Goal: Transaction & Acquisition: Purchase product/service

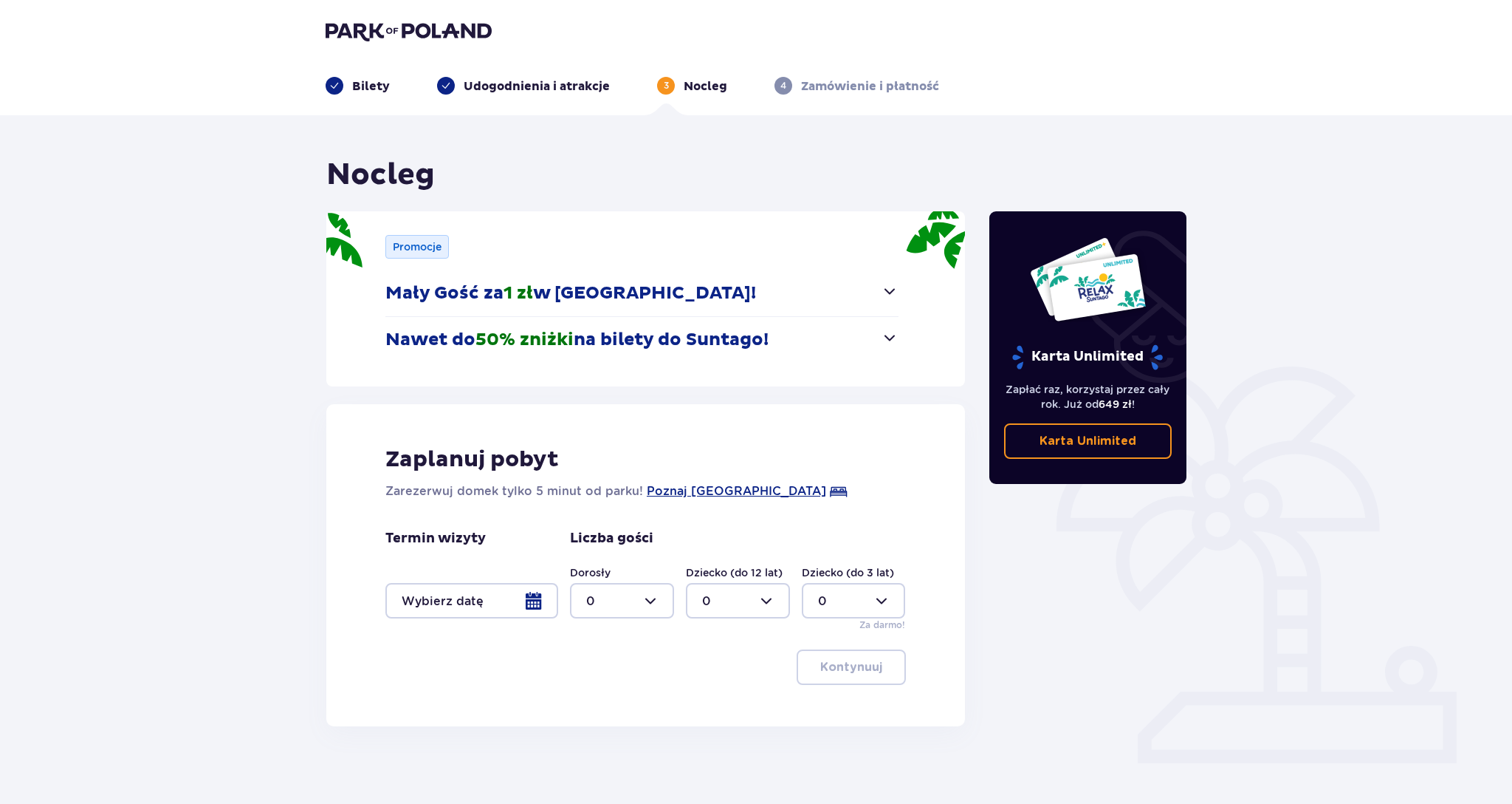
click at [485, 597] on div at bounding box center [471, 600] width 173 height 36
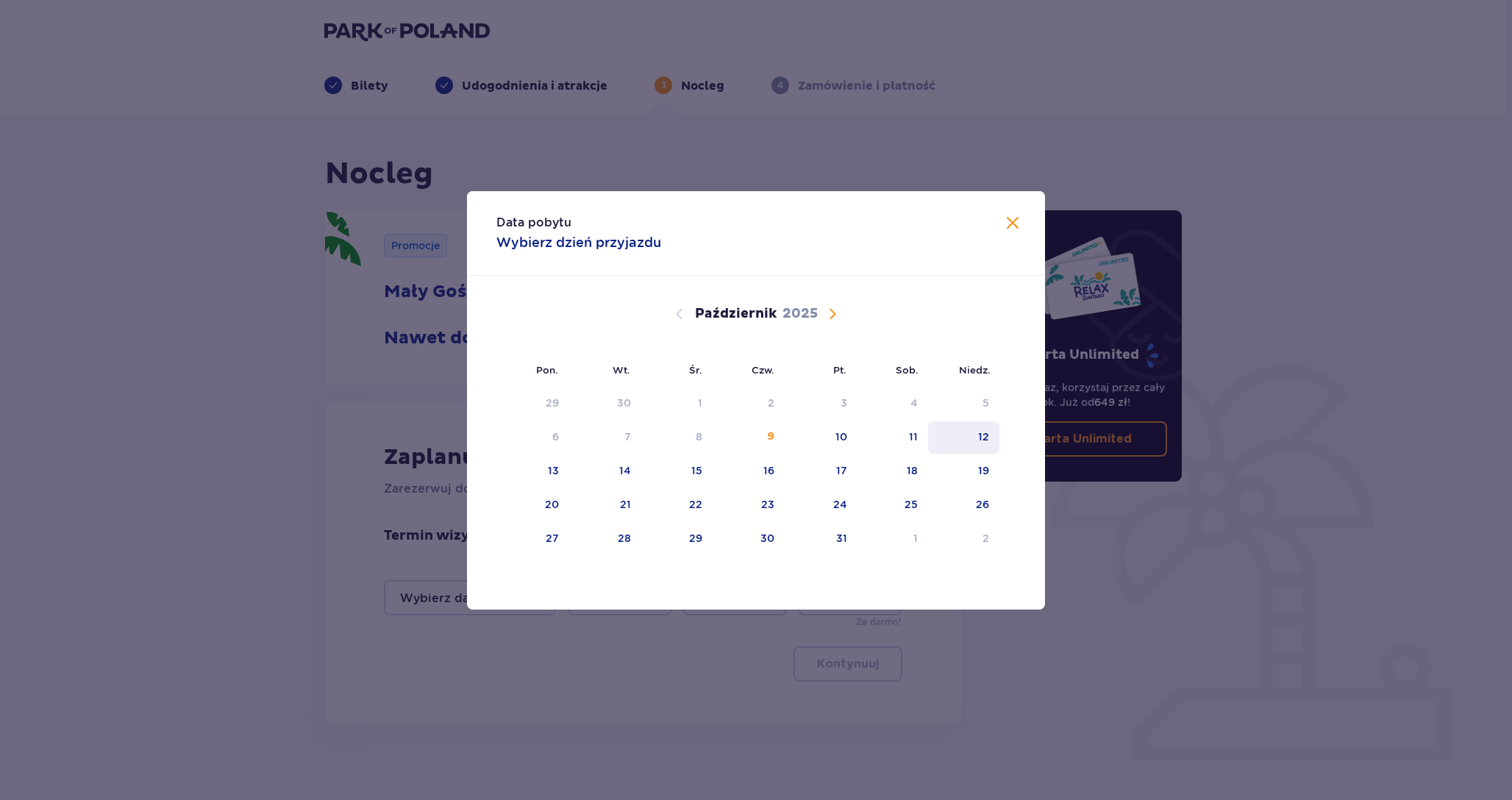
click at [969, 430] on div "12" at bounding box center [963, 437] width 71 height 33
click at [972, 435] on div "12" at bounding box center [963, 437] width 71 height 33
click at [974, 434] on div "12" at bounding box center [963, 437] width 71 height 33
click at [1182, 541] on div "Data pobytu Wybierz dzień przyjazdu Pon. Wt. Śr. Czw. Pt. Sob. Niedz. Wrzesień …" at bounding box center [756, 400] width 1512 height 800
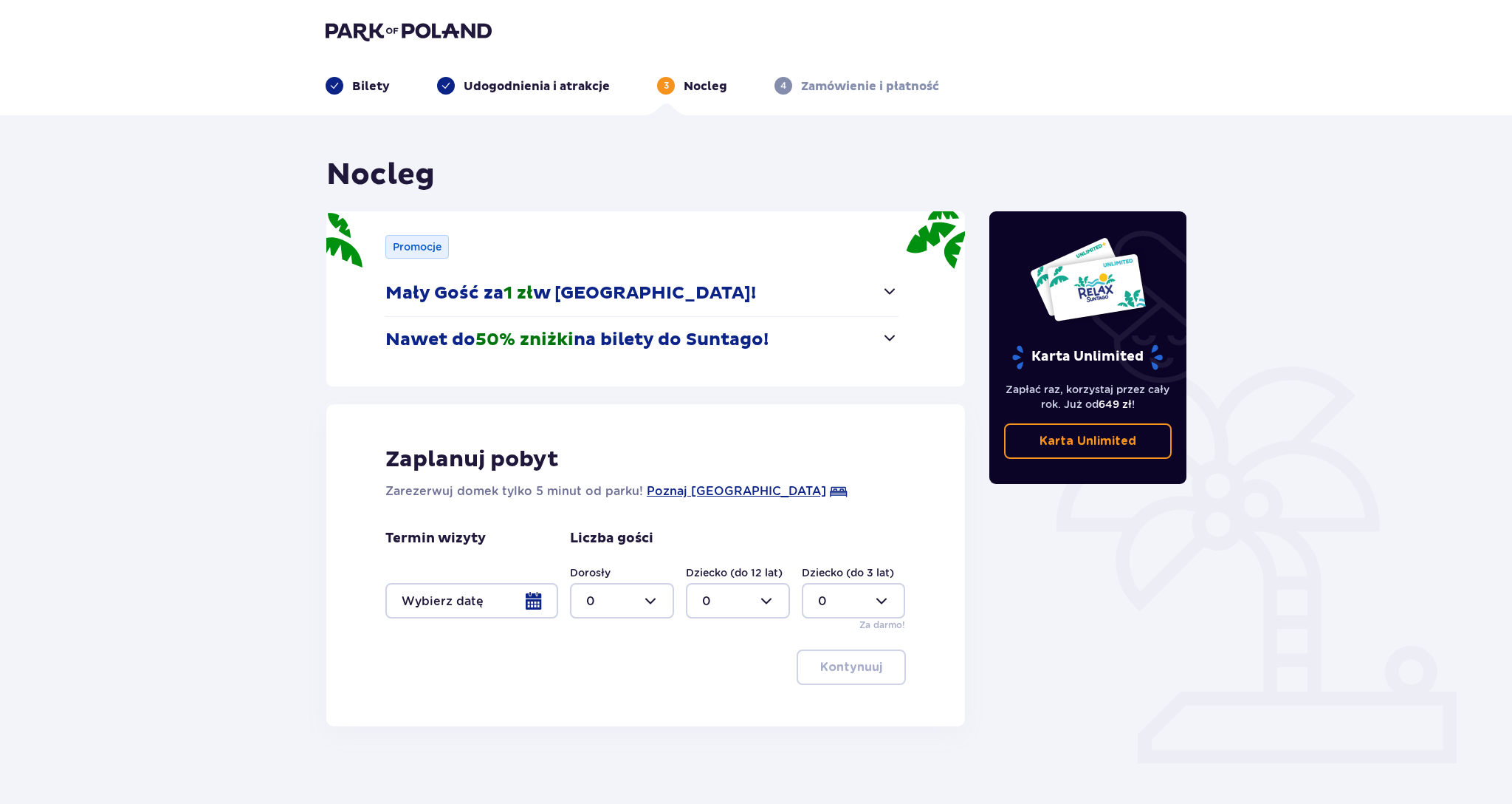
click at [413, 24] on img at bounding box center [409, 30] width 166 height 21
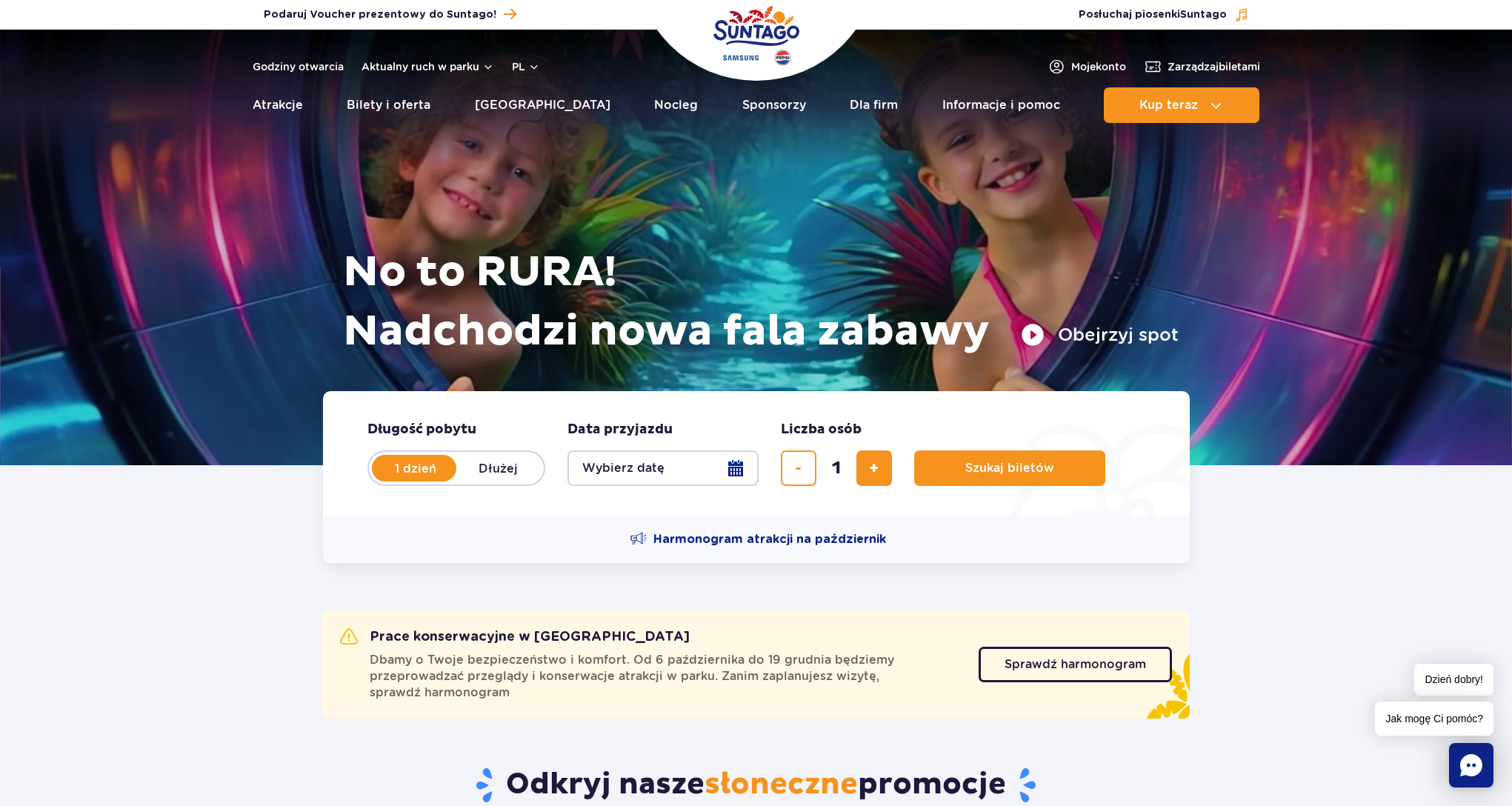
scroll to position [18575, 0]
click at [1031, 333] on button "Obejrzyj spot" at bounding box center [1100, 334] width 158 height 24
click at [654, 472] on button "Wybierz datę" at bounding box center [663, 468] width 191 height 36
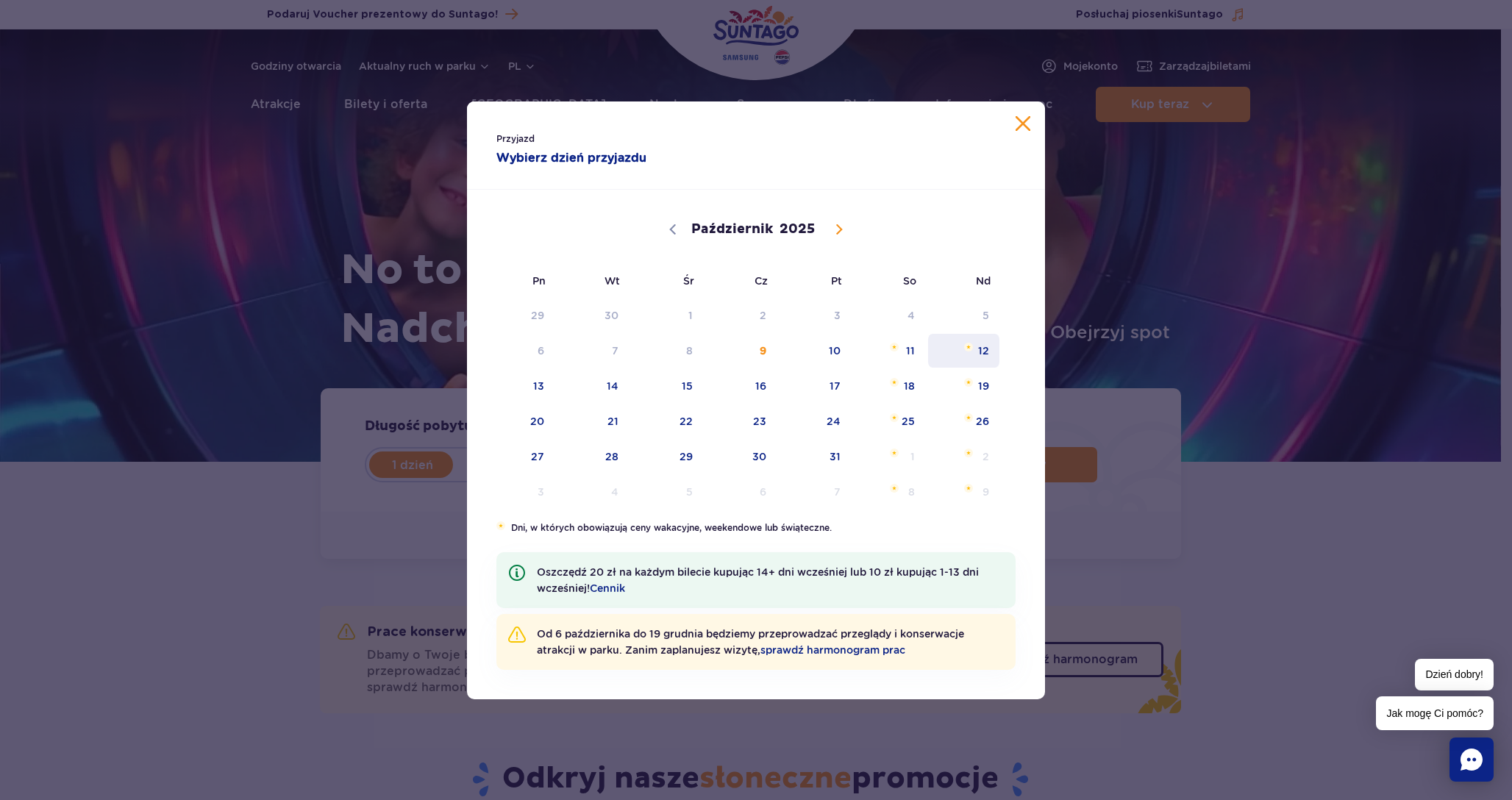
click at [967, 351] on span "Październik 12, 2025" at bounding box center [969, 347] width 9 height 9
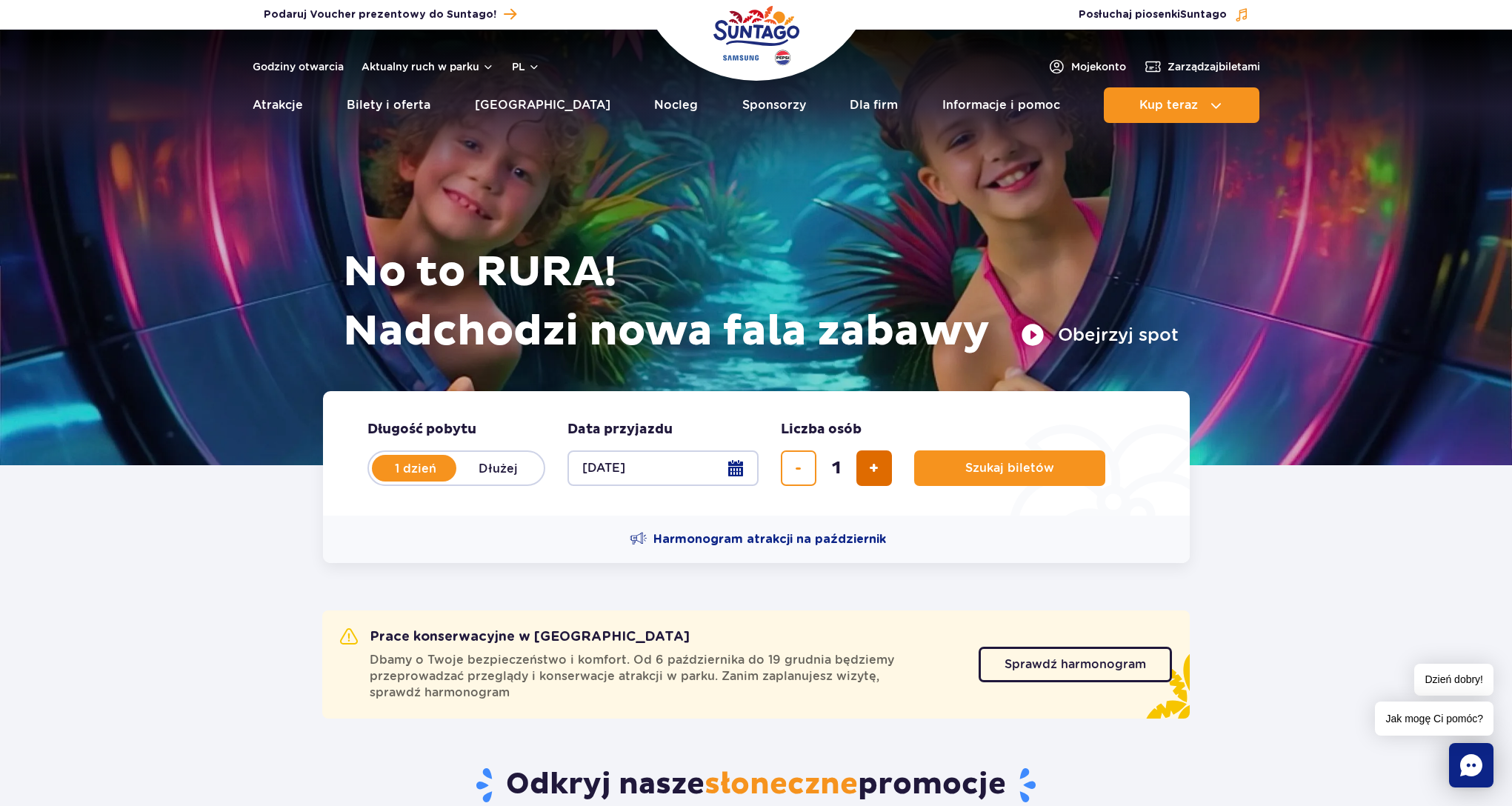
click at [883, 471] on button "dodaj bilet" at bounding box center [874, 468] width 36 height 36
click at [880, 469] on button "dodaj bilet" at bounding box center [874, 468] width 36 height 36
type input "4"
click at [992, 464] on span "Szukaj biletów" at bounding box center [1003, 467] width 89 height 13
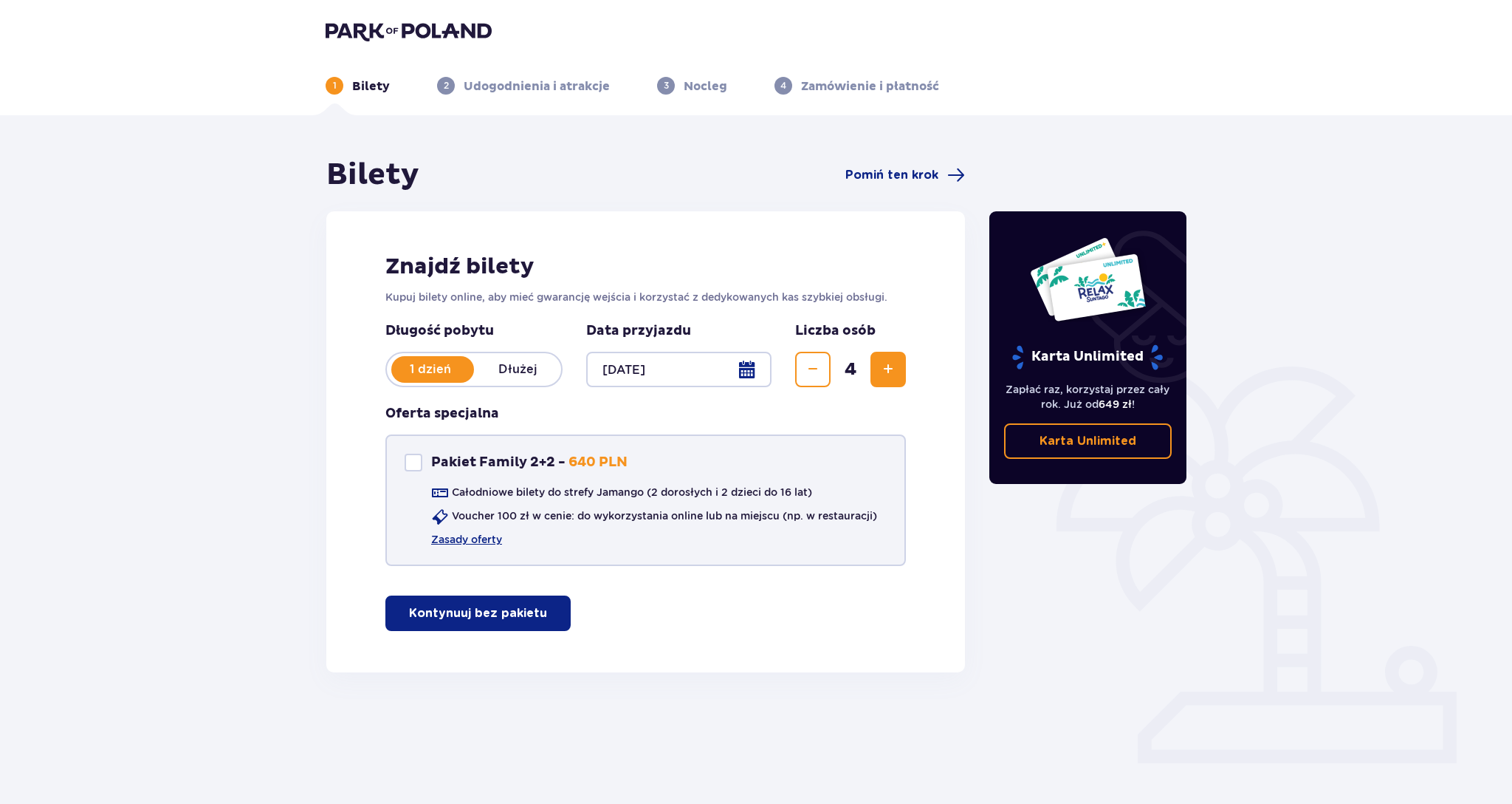
scroll to position [18605, 0]
click at [416, 460] on div "Pakiet Family 2+2" at bounding box center [413, 462] width 18 height 18
click at [409, 462] on span at bounding box center [413, 463] width 9 height 9
checkbox input "false"
click at [461, 617] on p "Kontynuuj bez pakietu" at bounding box center [477, 613] width 138 height 16
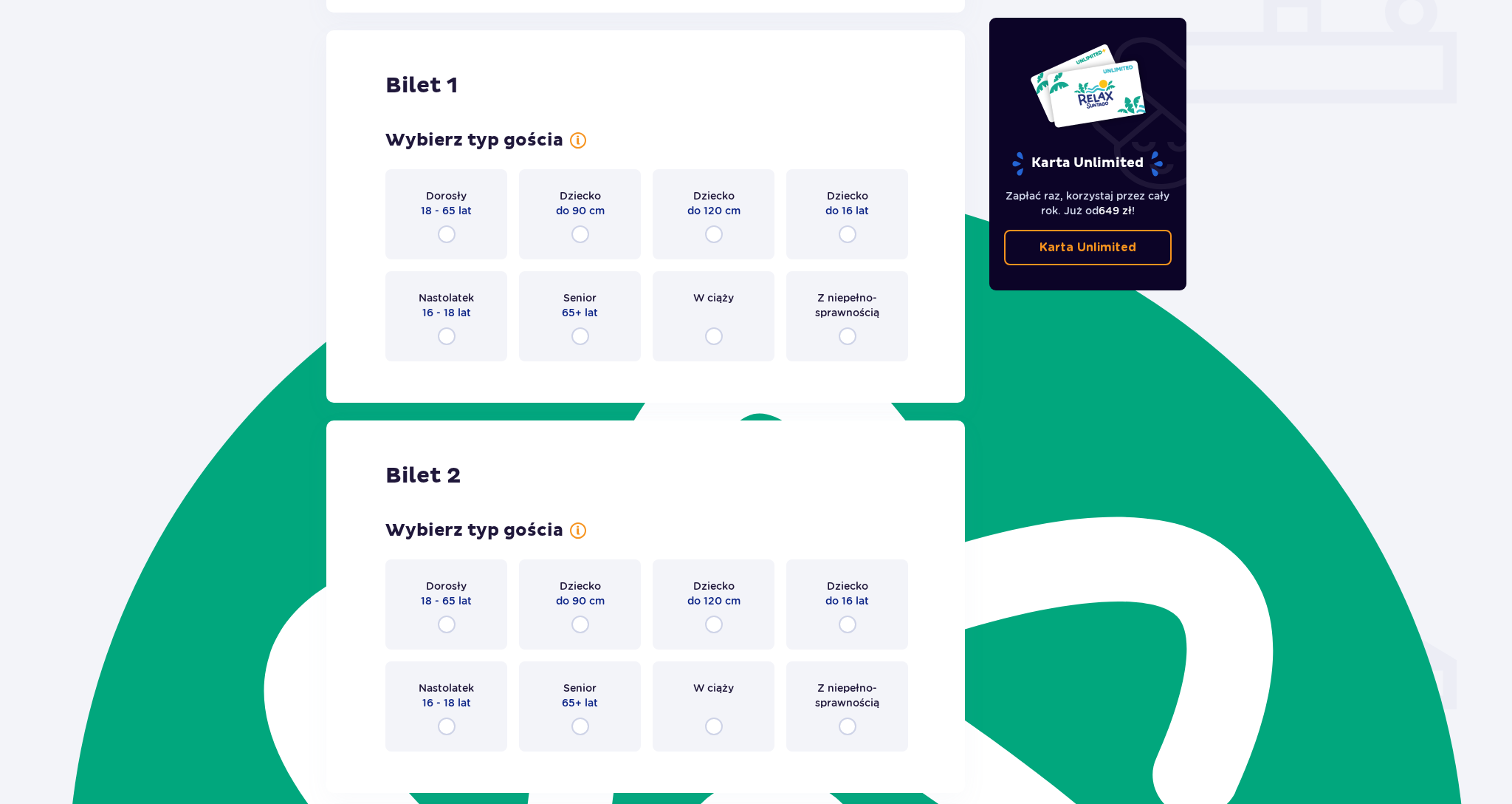
scroll to position [672, 0]
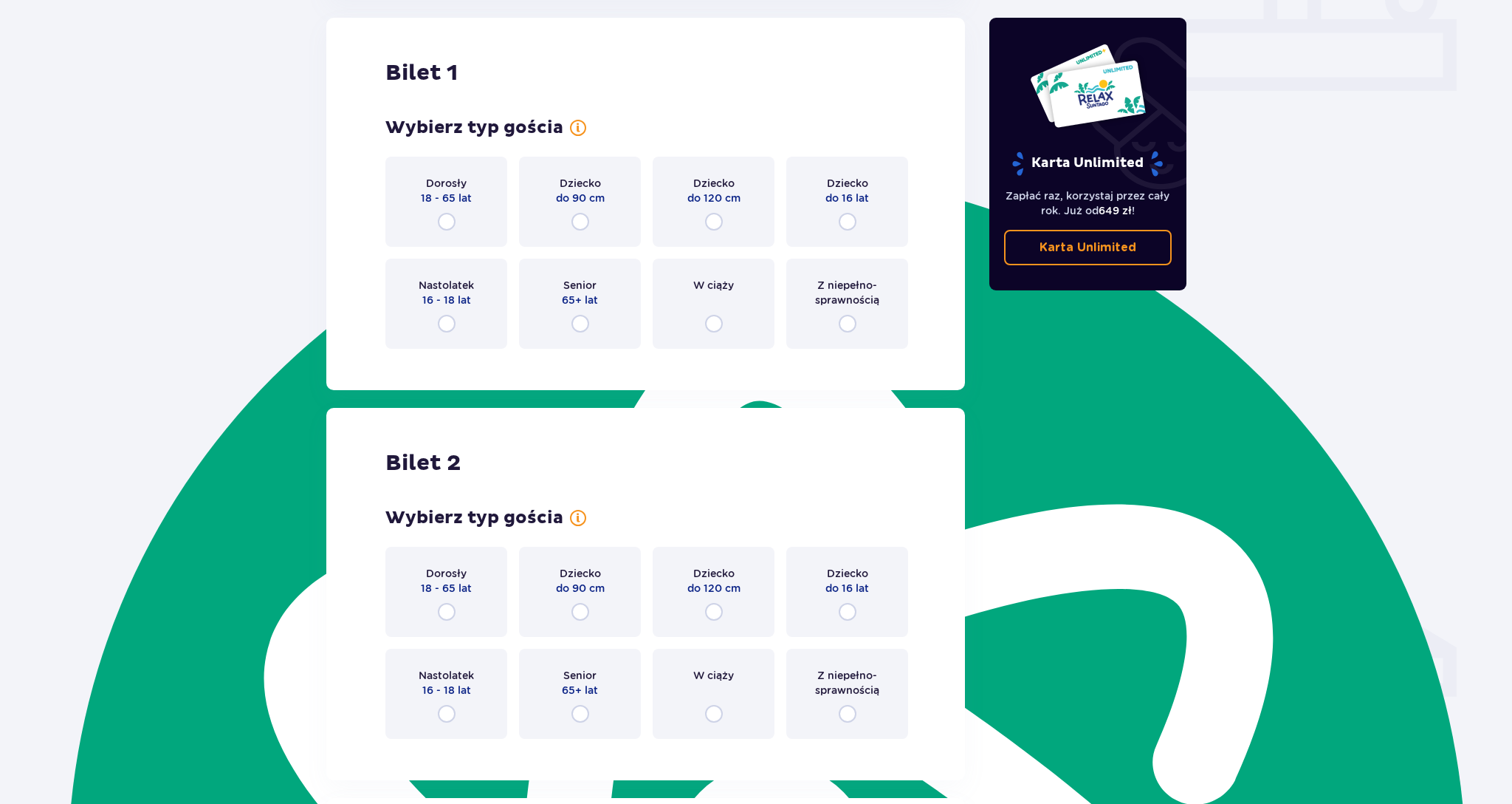
click at [446, 224] on input "radio" at bounding box center [446, 221] width 18 height 18
radio input "true"
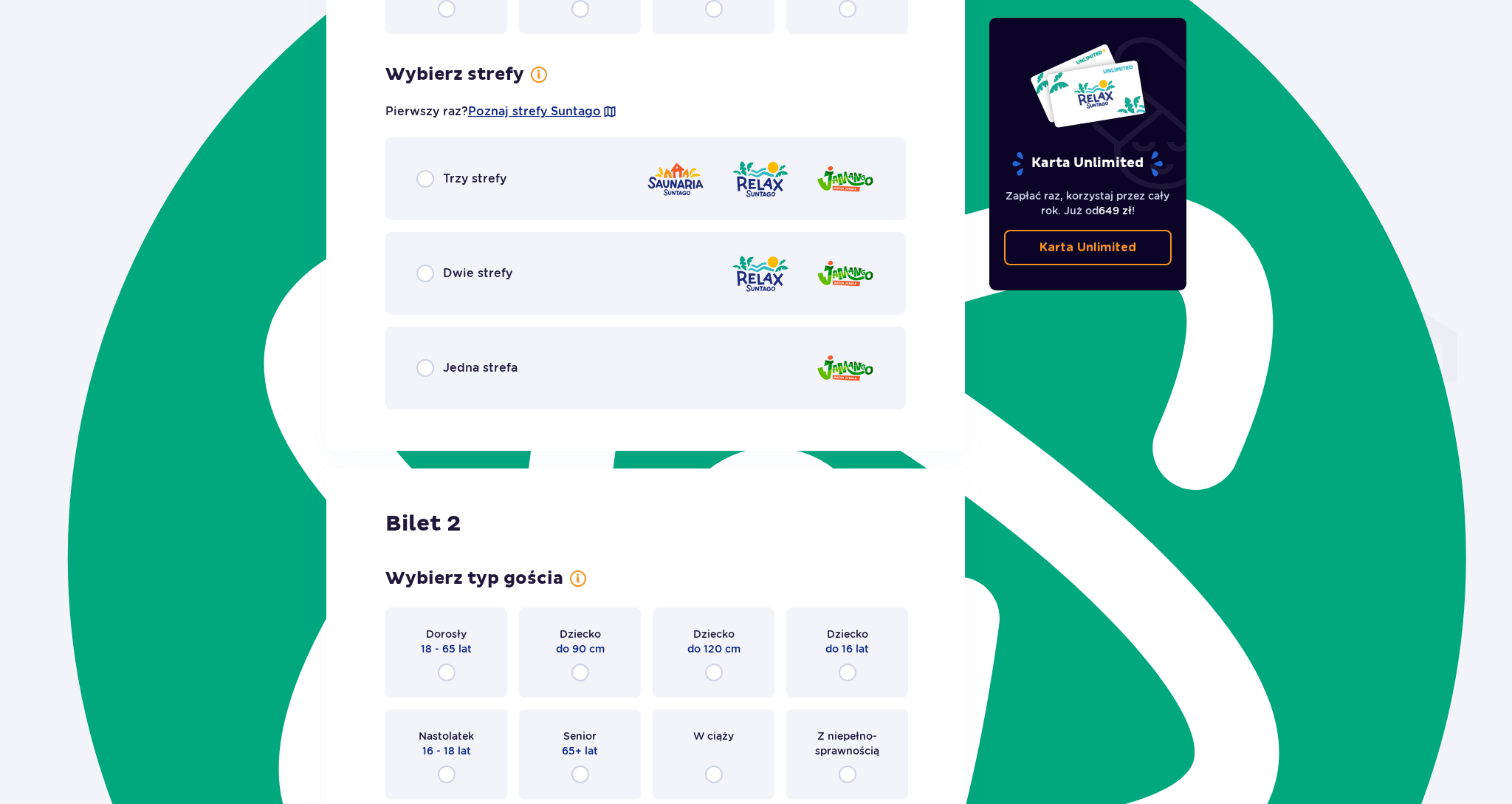
scroll to position [1032, 0]
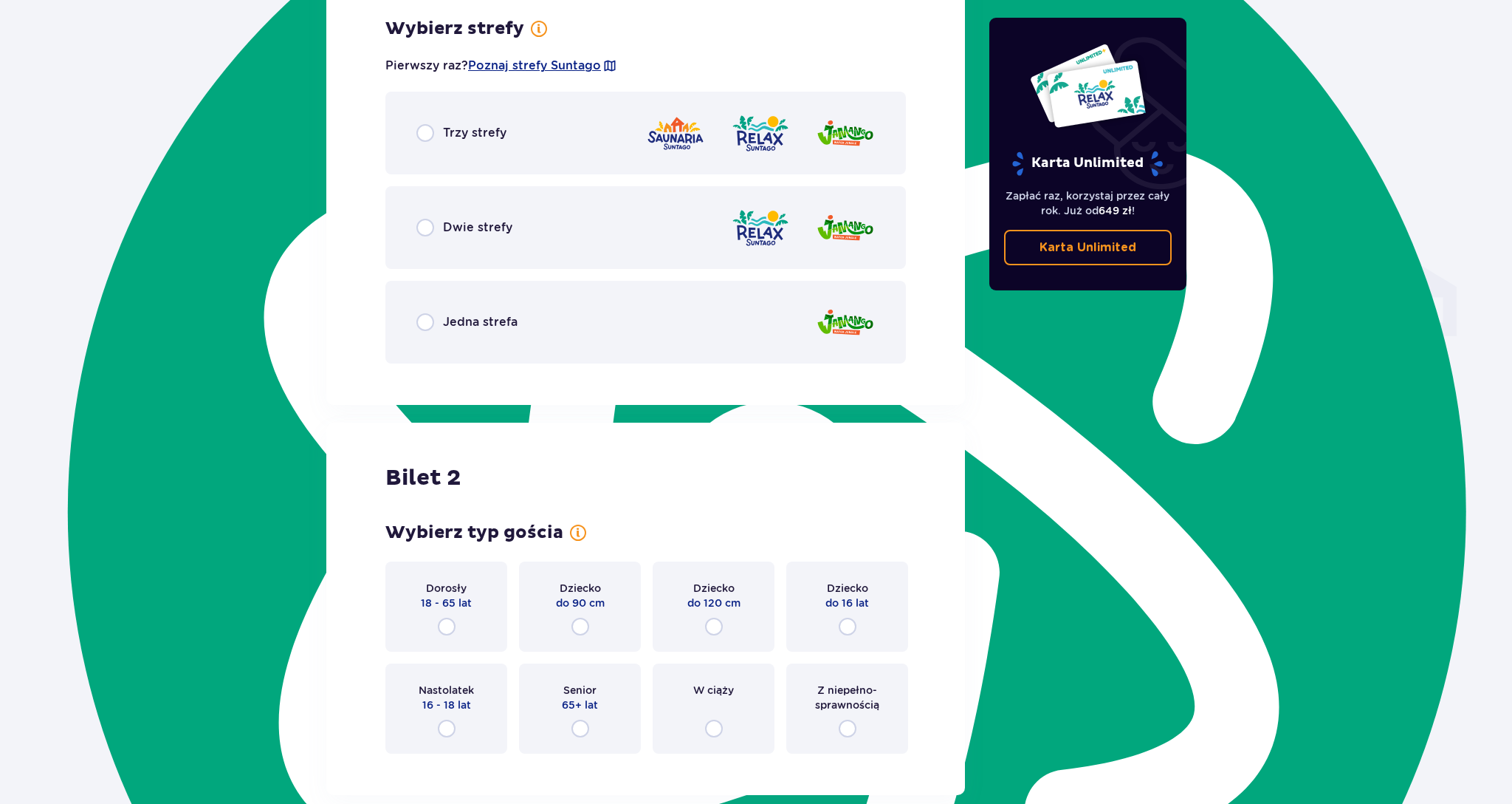
click at [430, 228] on input "radio" at bounding box center [425, 227] width 18 height 18
radio input "true"
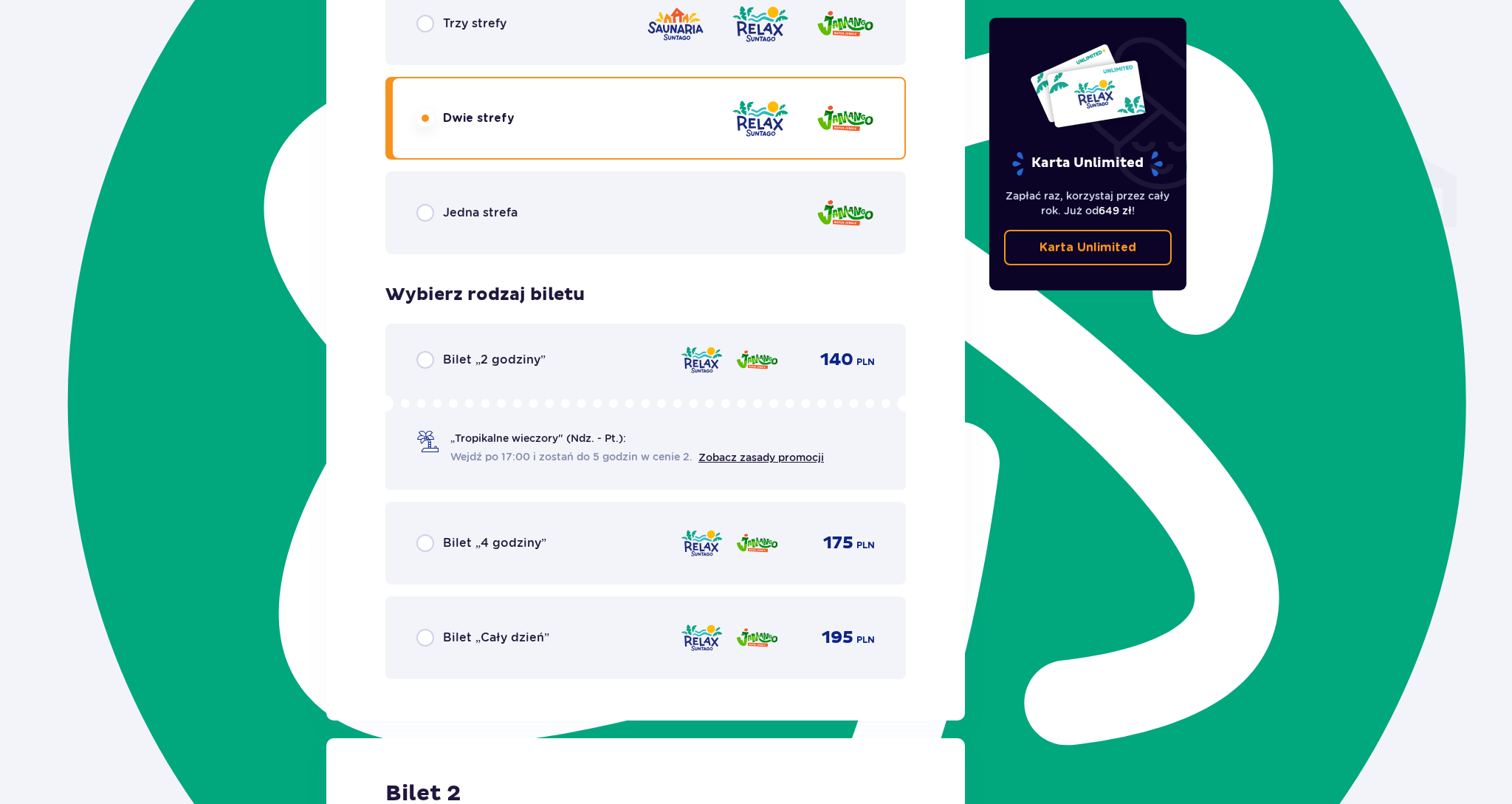
scroll to position [1218, 0]
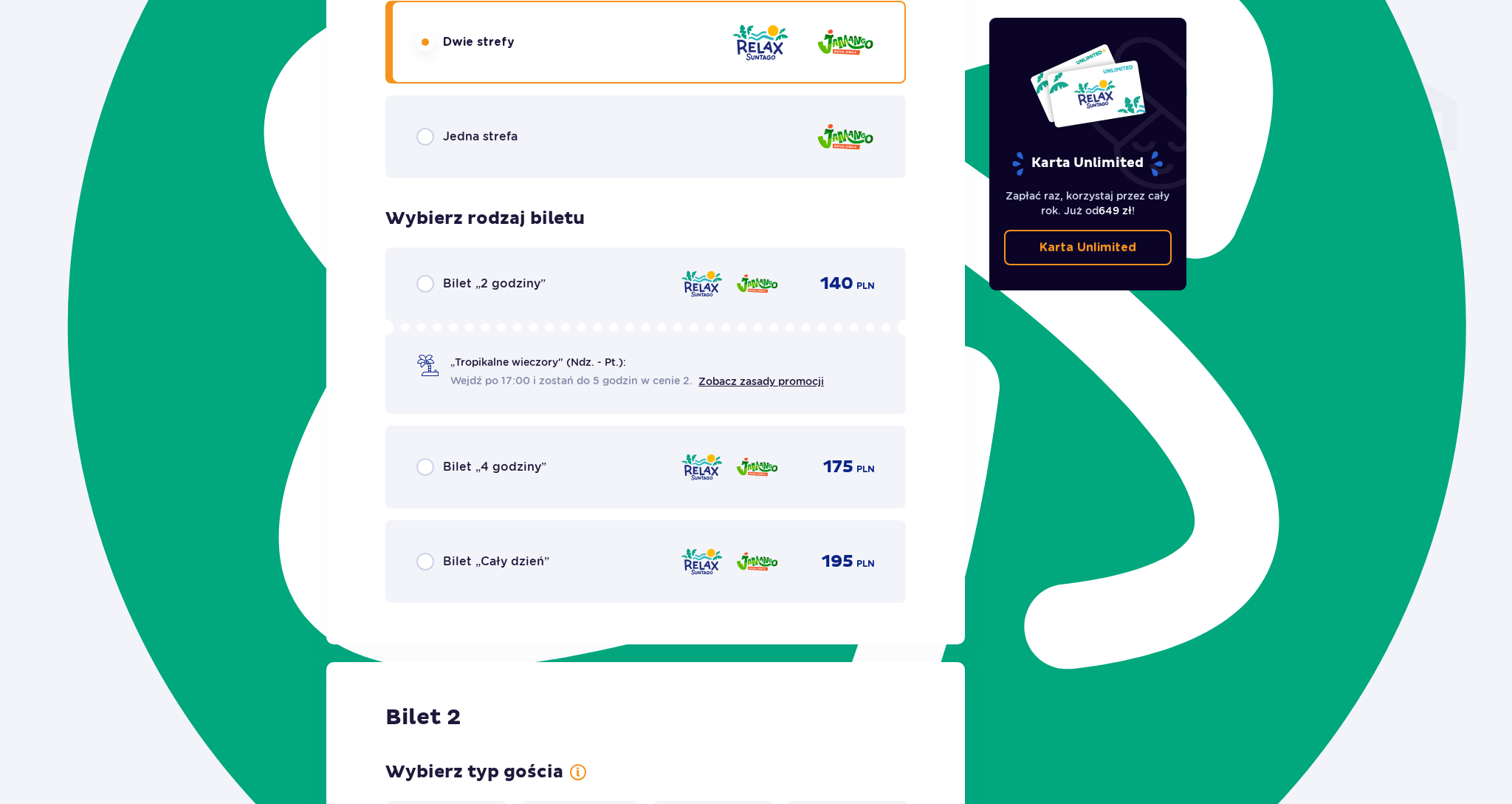
click at [428, 563] on input "radio" at bounding box center [425, 561] width 18 height 18
radio input "true"
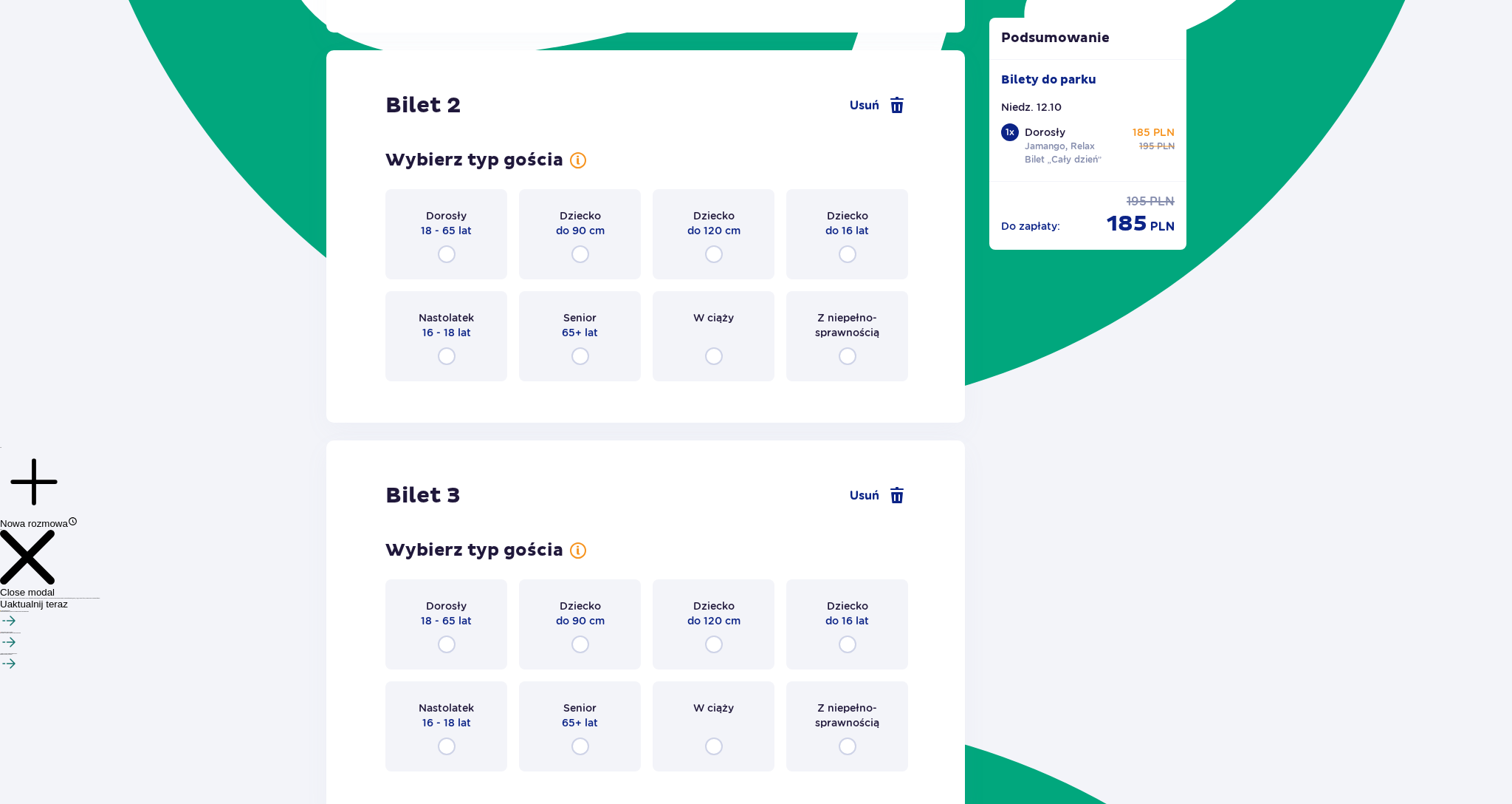
scroll to position [1862, 0]
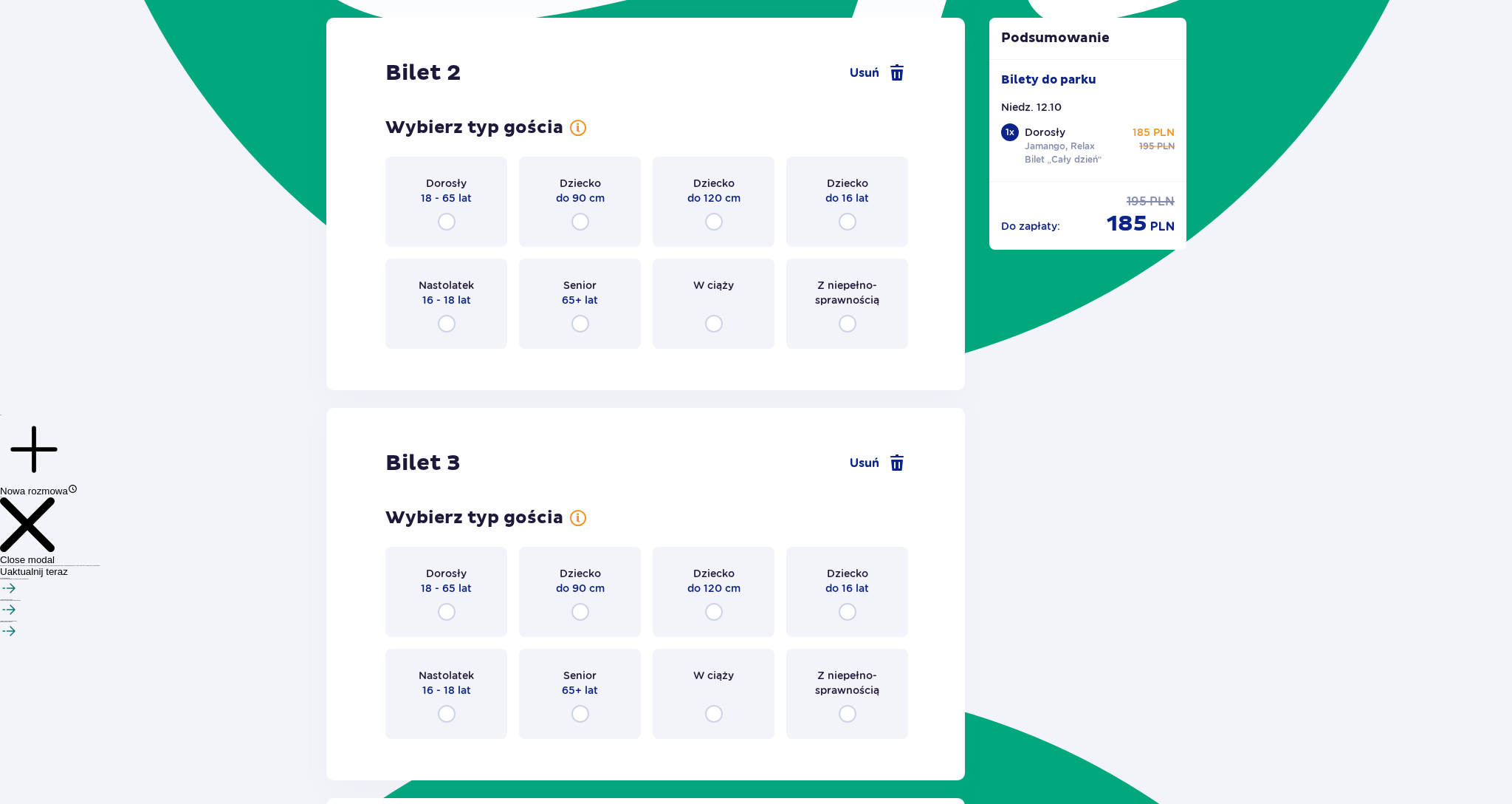
click at [711, 219] on input "radio" at bounding box center [714, 221] width 18 height 18
radio input "true"
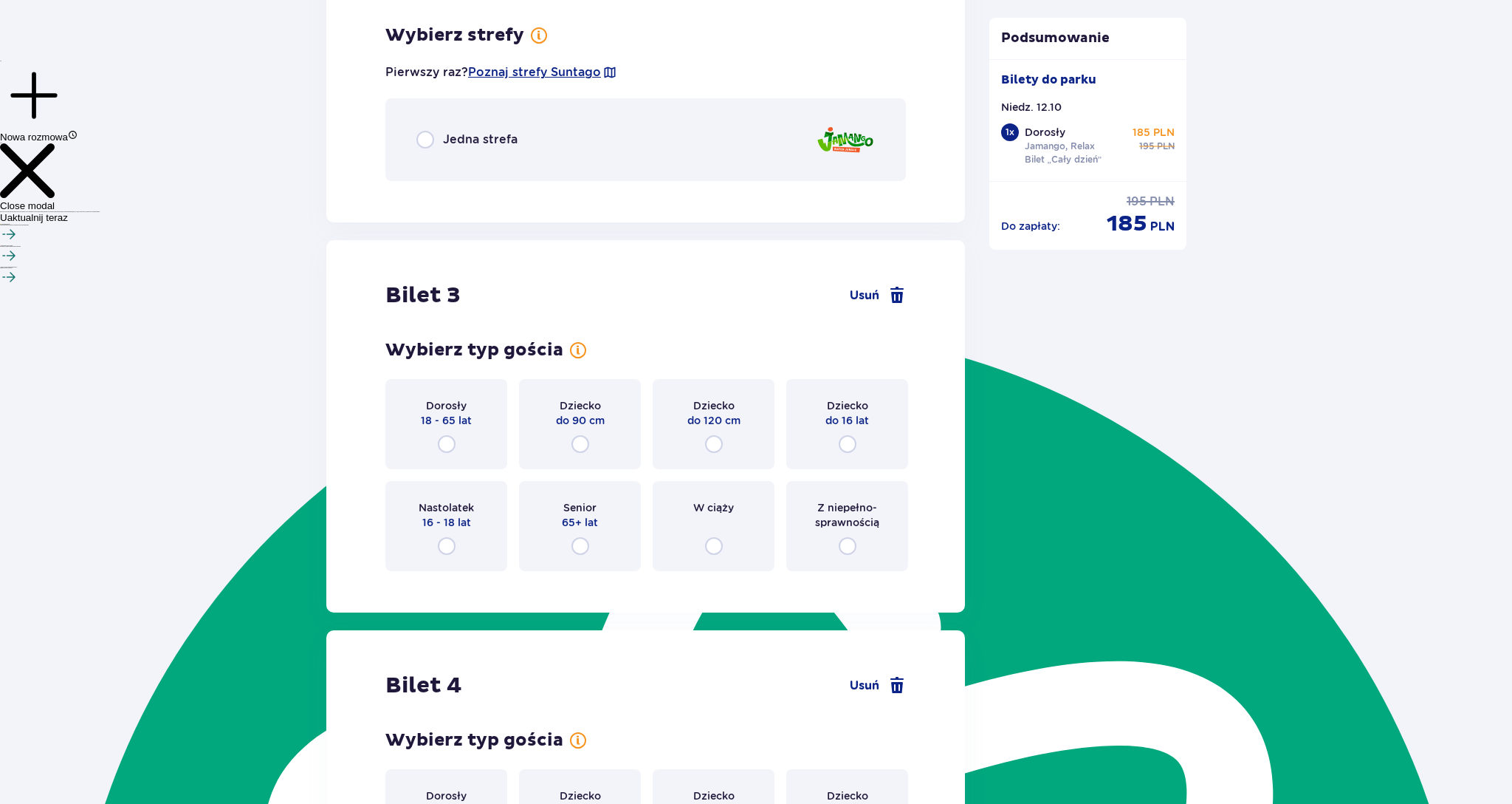
scroll to position [2222, 0]
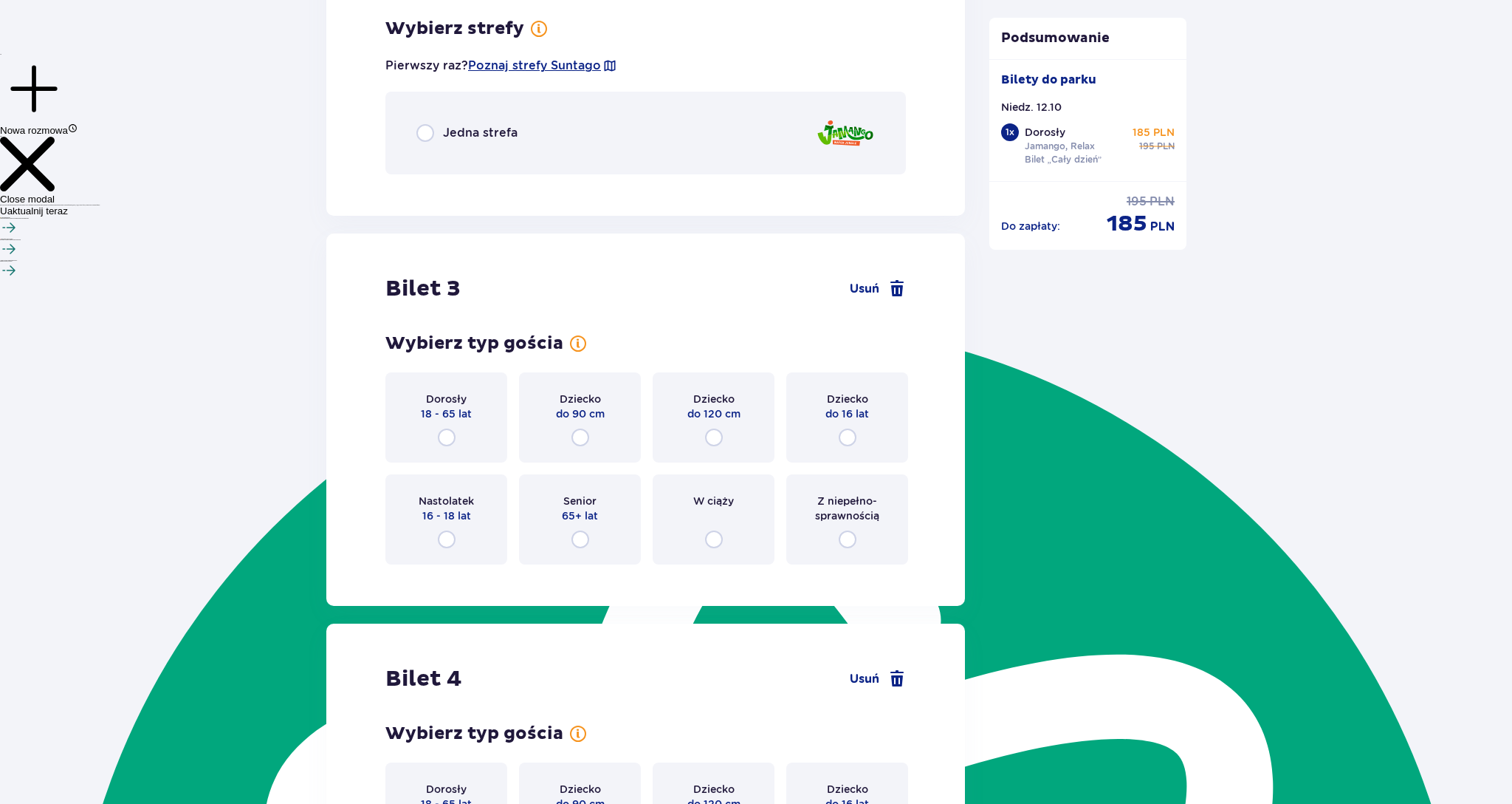
click at [427, 129] on input "radio" at bounding box center [425, 132] width 18 height 18
radio input "true"
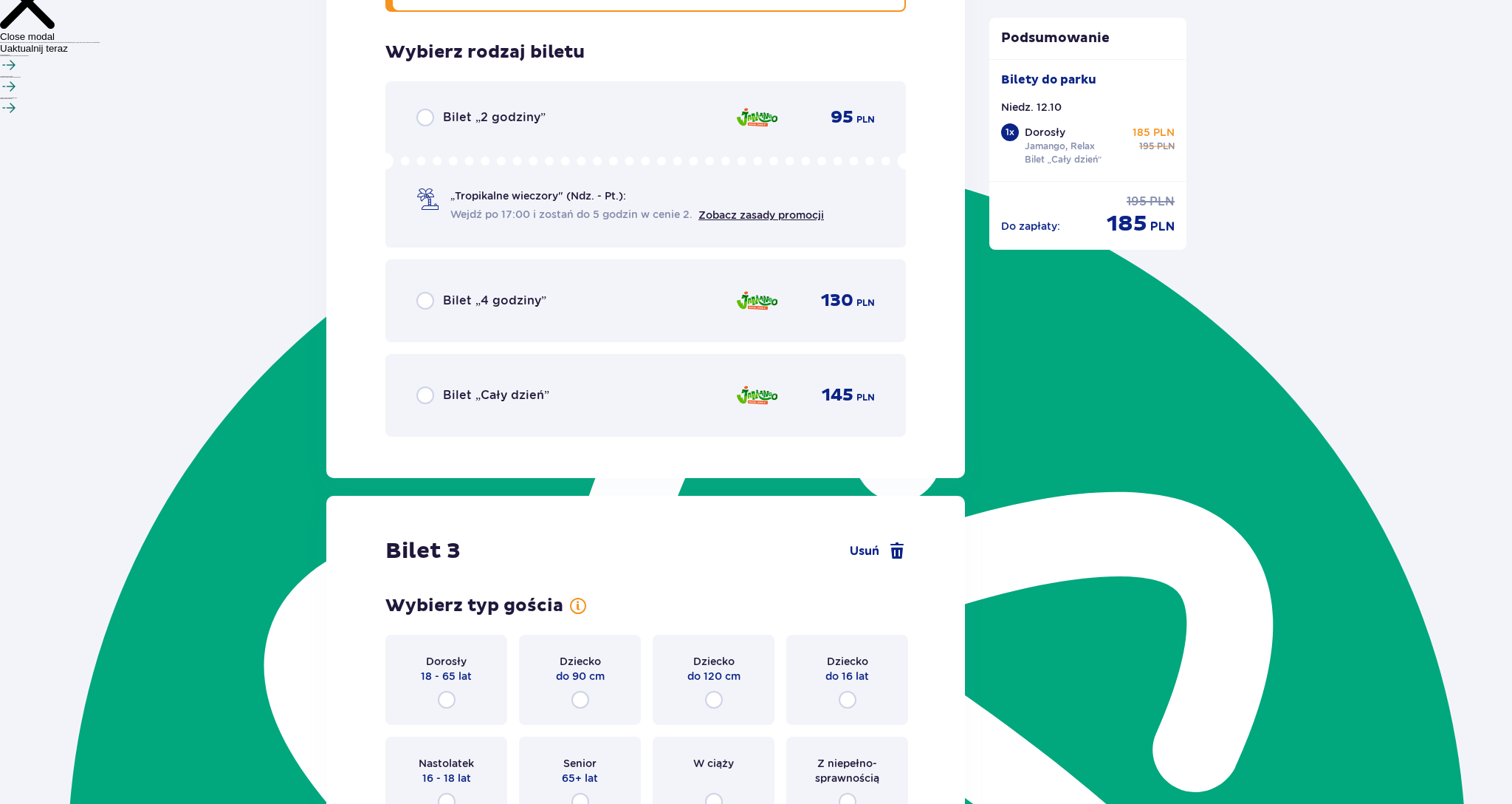
scroll to position [2409, 0]
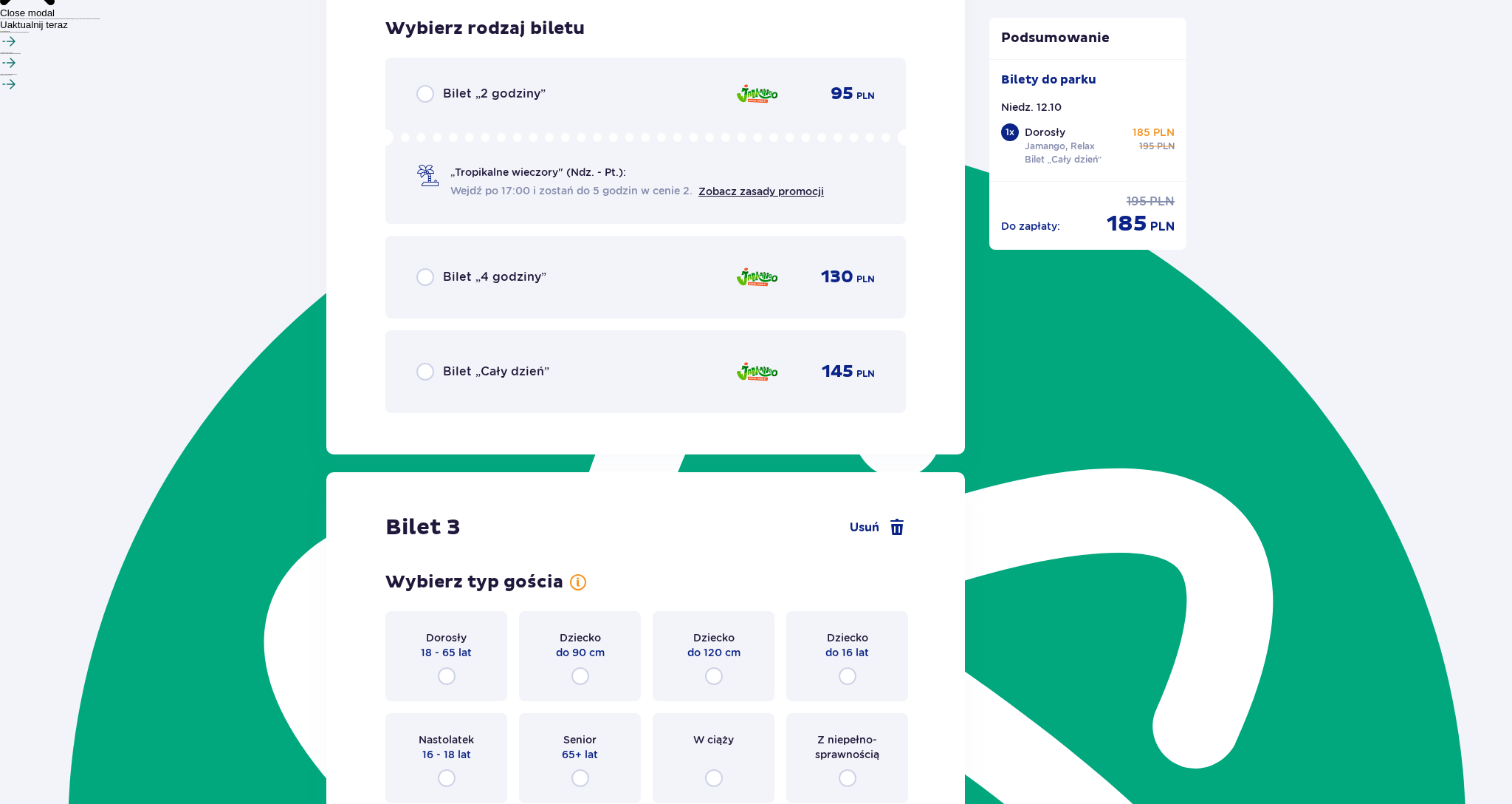
click at [428, 372] on input "radio" at bounding box center [425, 371] width 18 height 18
radio input "true"
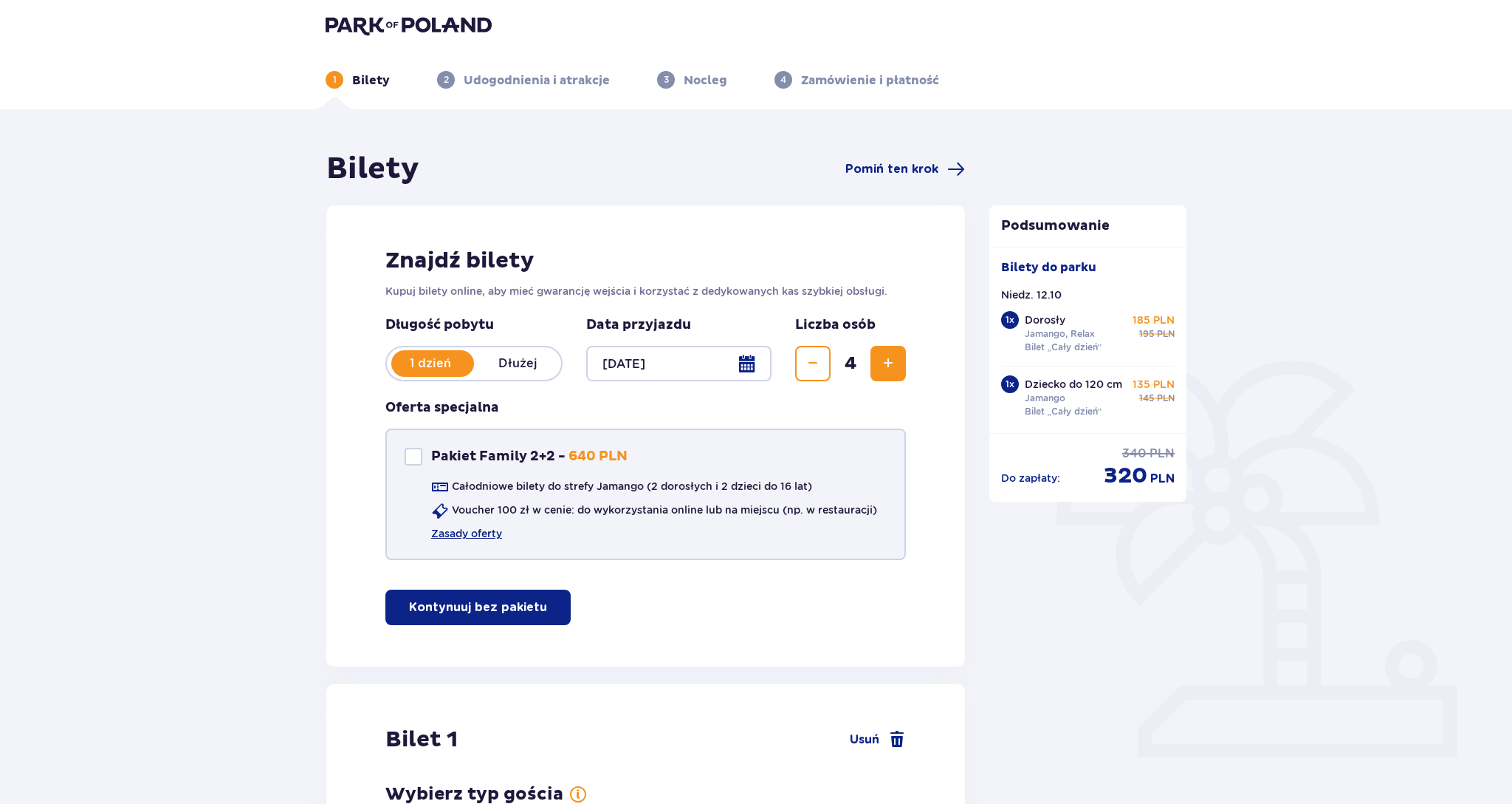
scroll to position [0, 0]
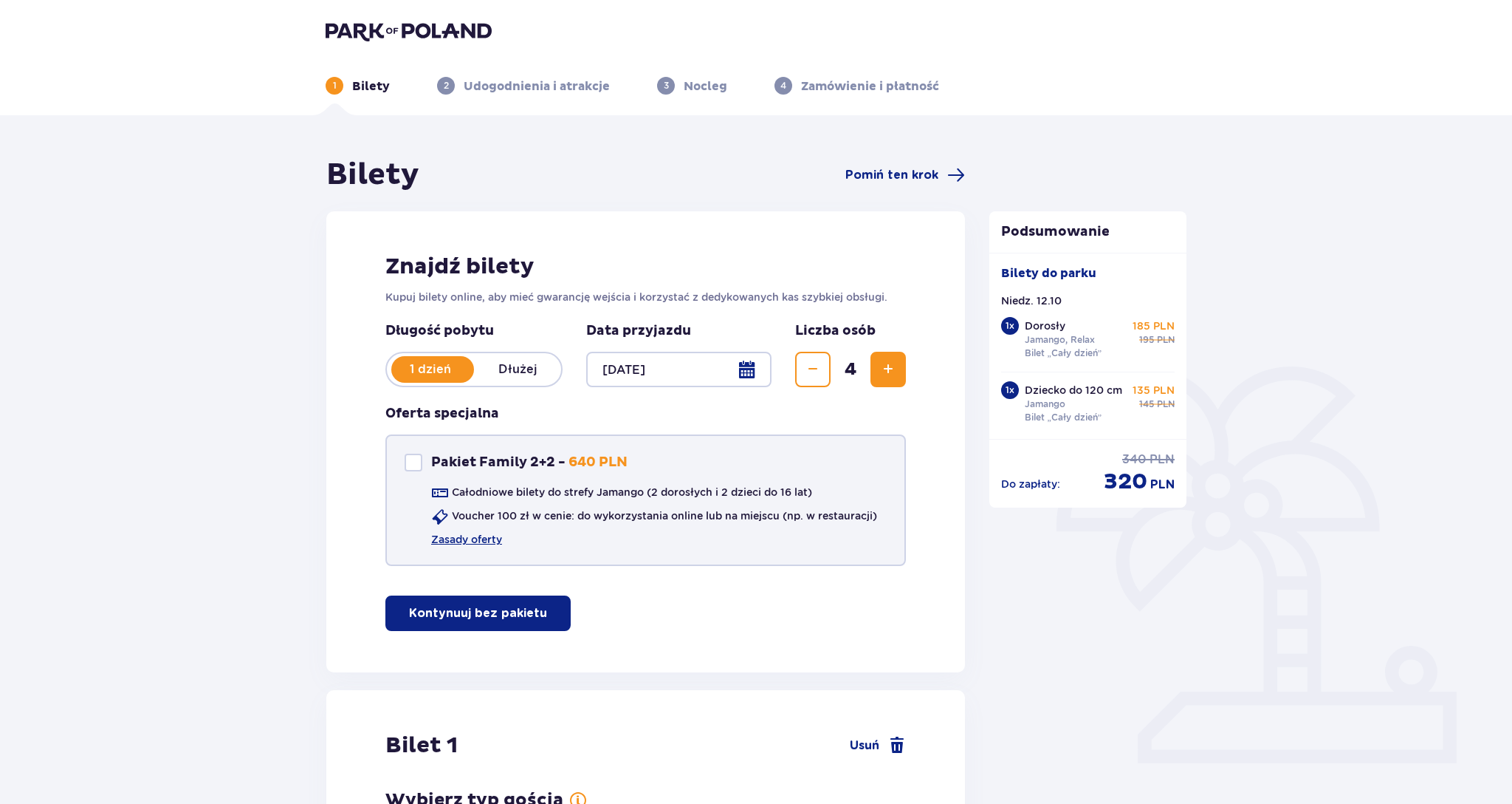
click at [413, 457] on div "Pakiet Family 2+2" at bounding box center [413, 462] width 18 height 18
checkbox input "true"
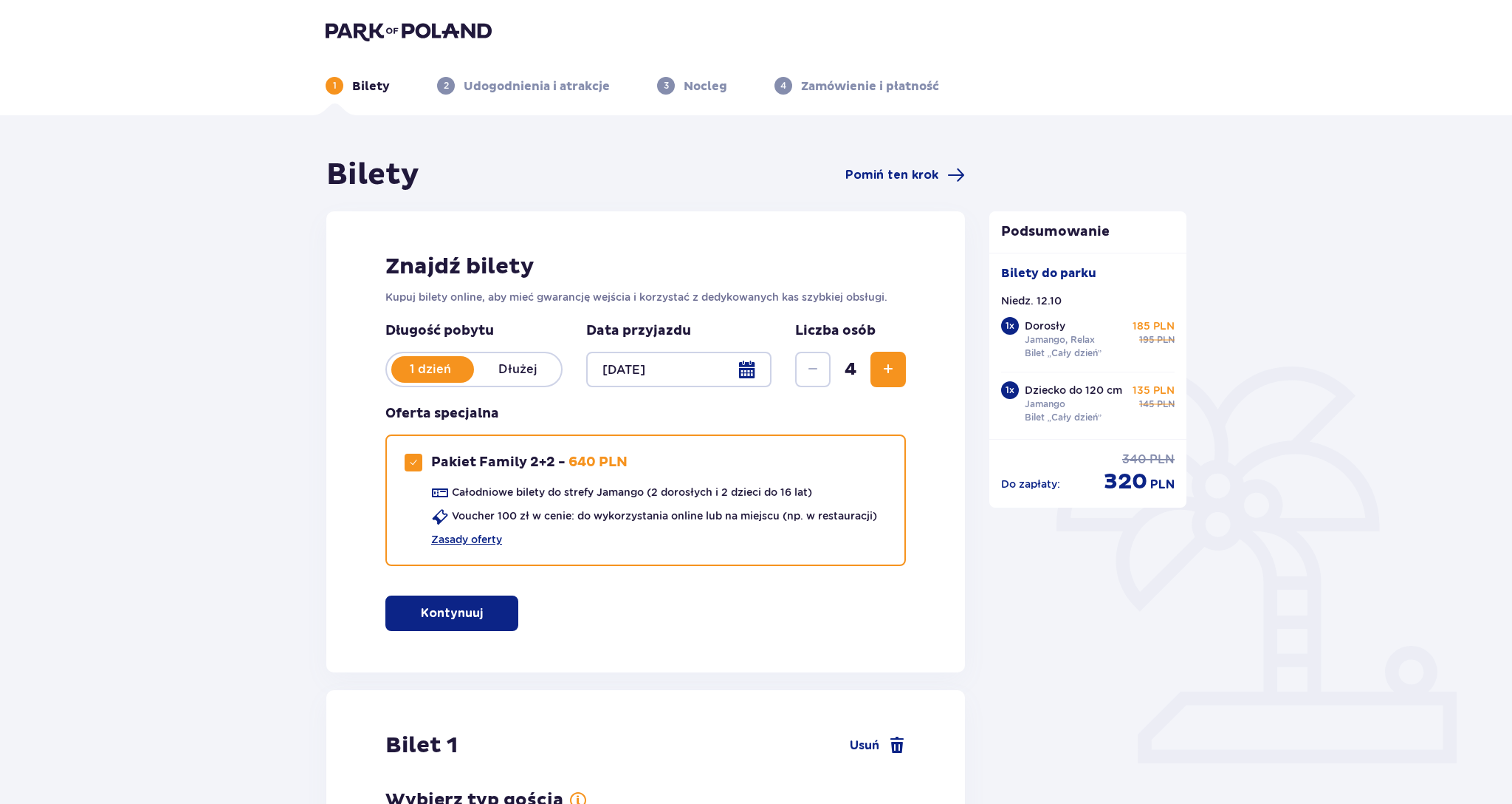
click at [460, 603] on button "Kontynuuj" at bounding box center [451, 613] width 133 height 36
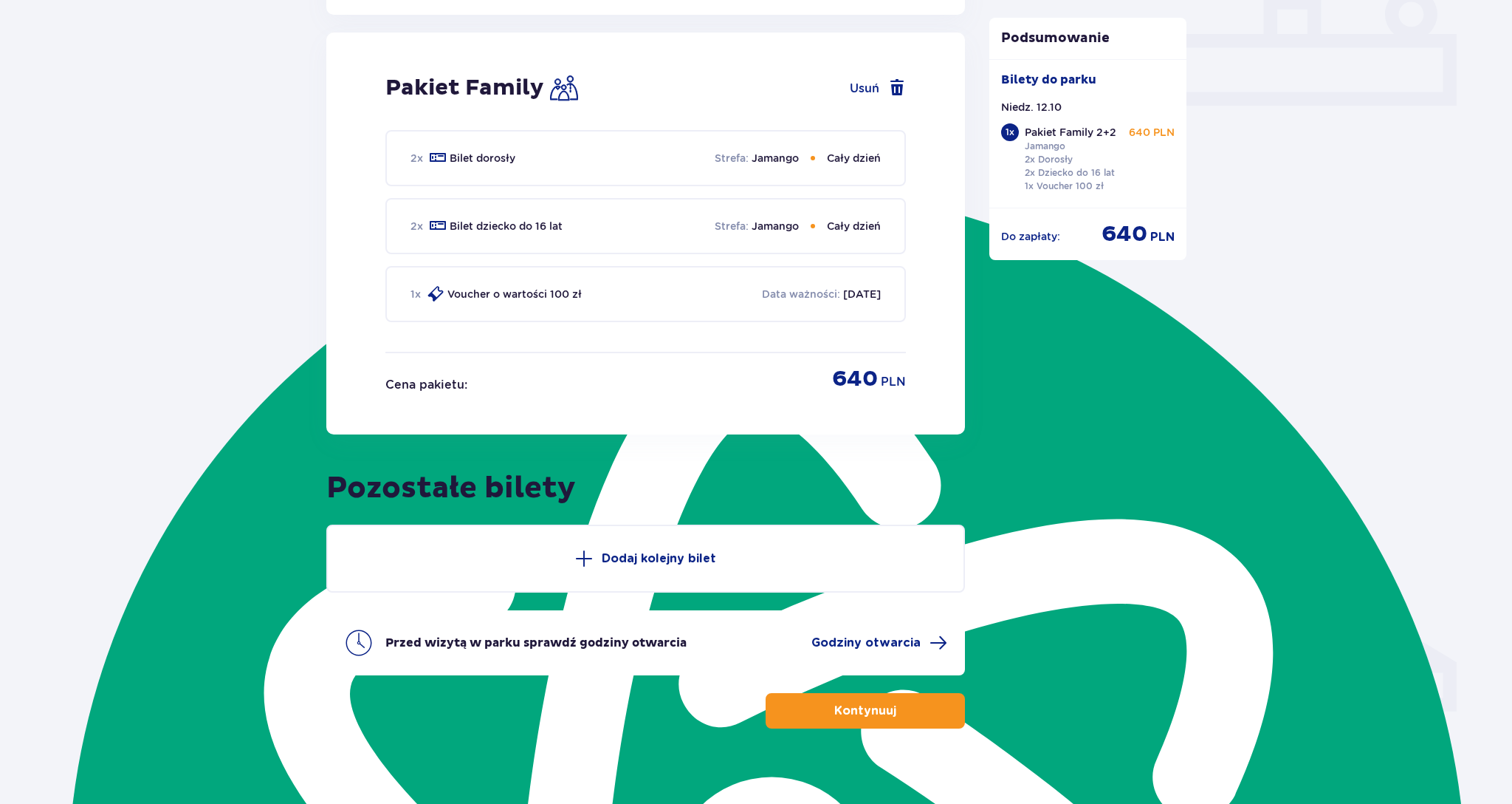
scroll to position [671, 0]
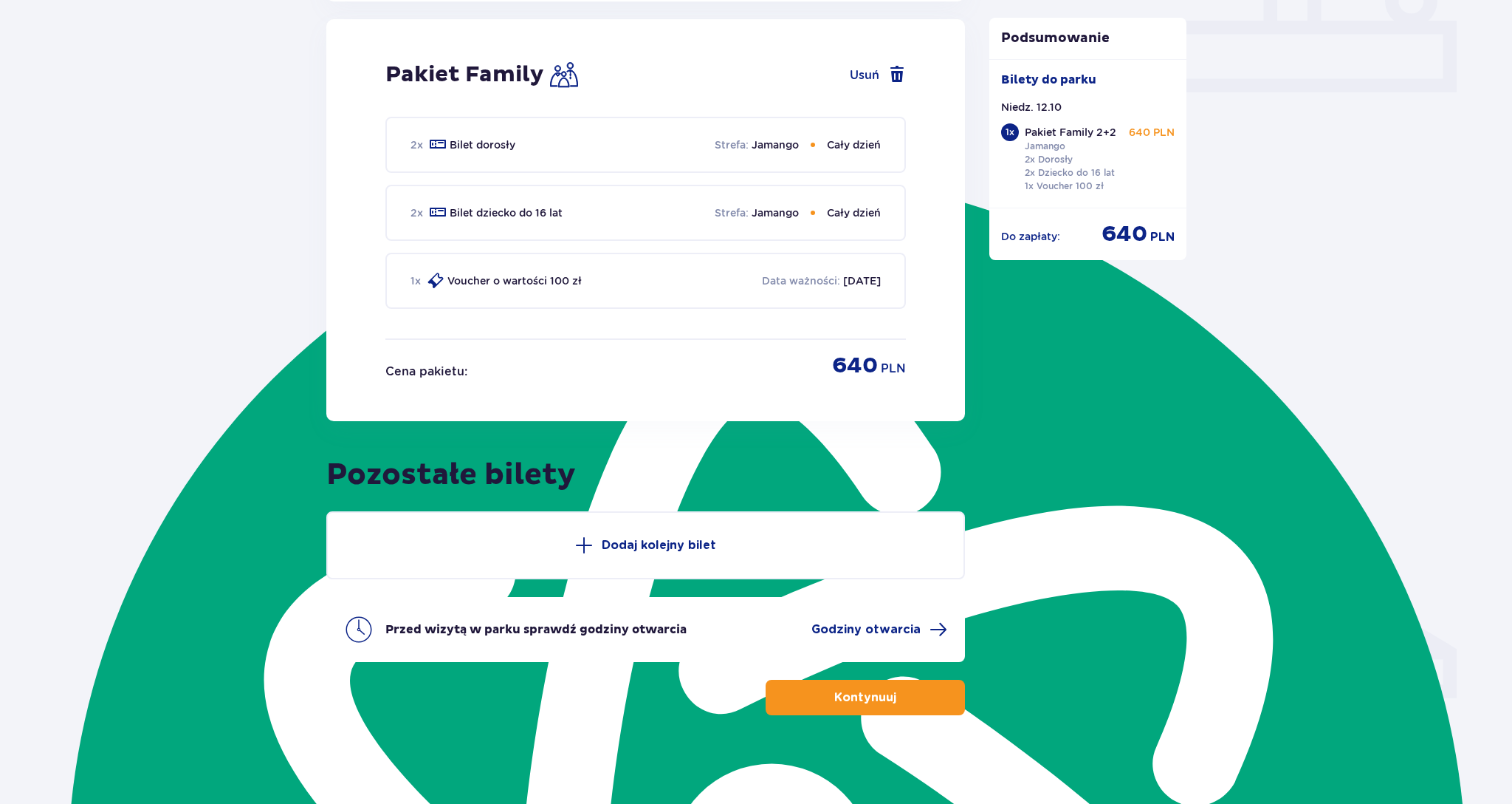
click at [744, 145] on p "Strefa :" at bounding box center [731, 144] width 34 height 14
click at [838, 146] on p "Cały dzień" at bounding box center [854, 144] width 54 height 14
click at [769, 220] on p "Jamango" at bounding box center [775, 212] width 47 height 14
click at [893, 631] on span "Godziny otwarcia" at bounding box center [866, 629] width 110 height 16
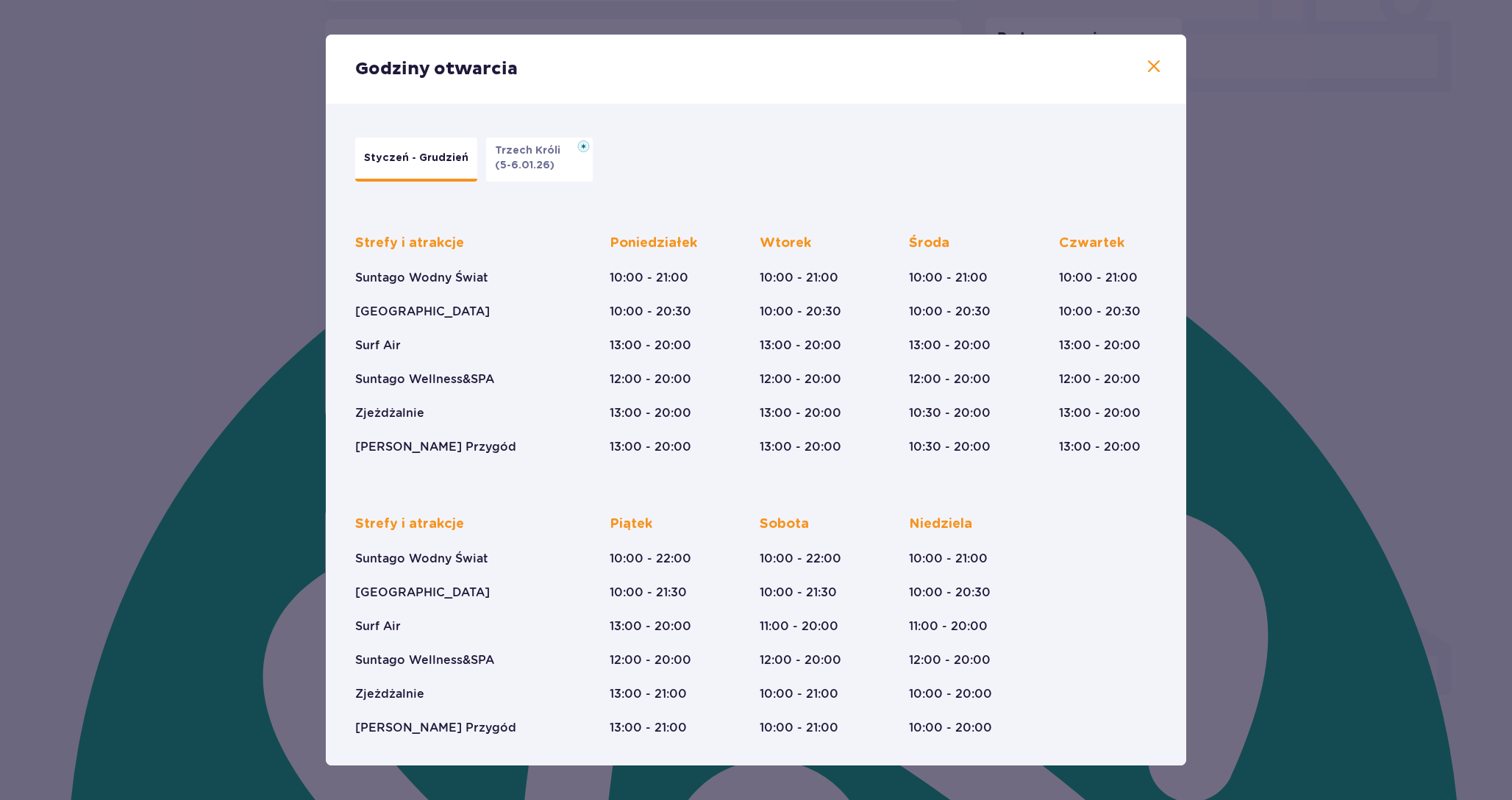
click at [179, 477] on div "Godziny otwarcia Styczeń - Grudzień Trzech Króli (5-6.01.26) Strefy i atrakcje …" at bounding box center [756, 400] width 1512 height 800
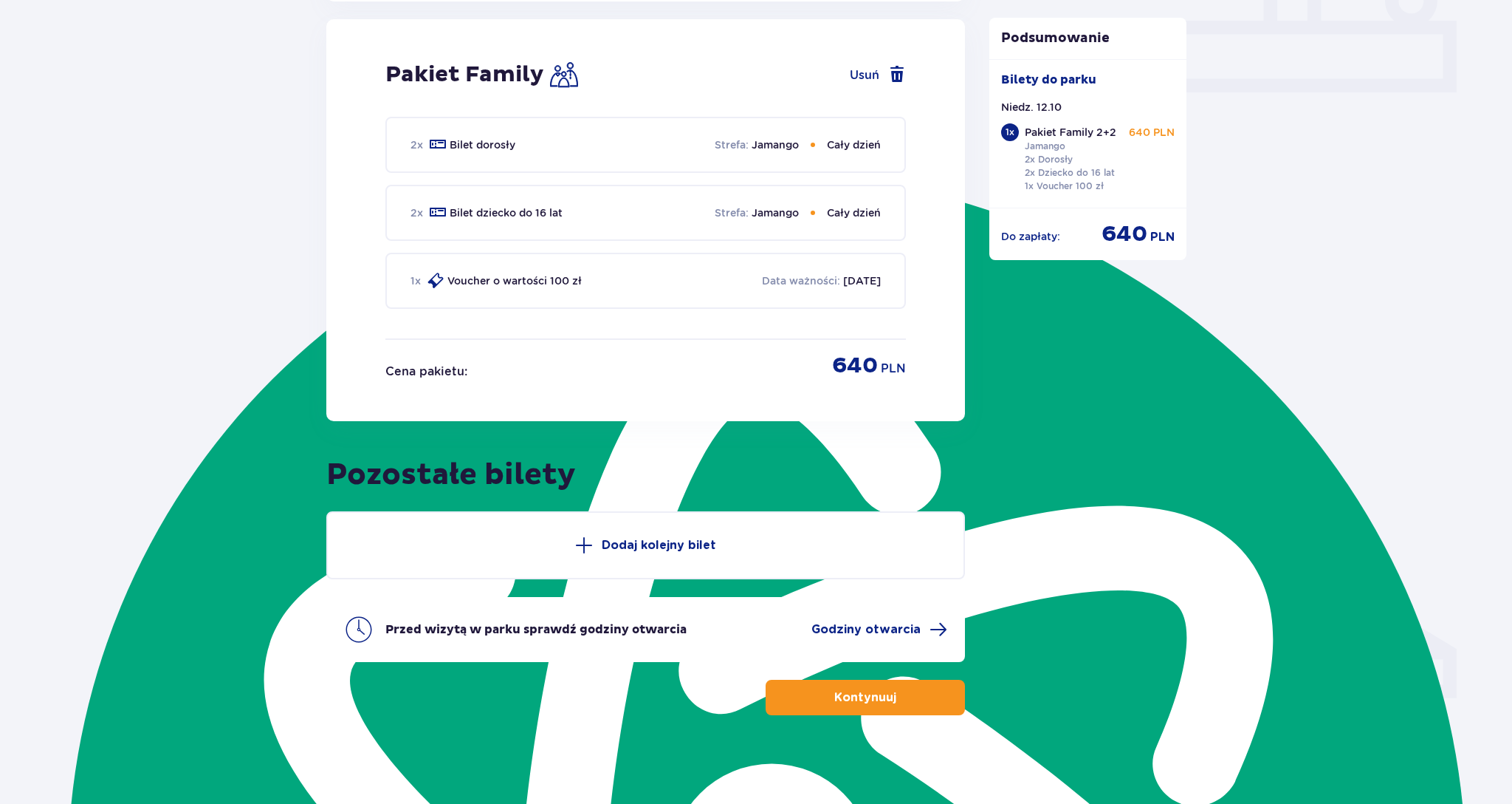
click at [856, 694] on p "Kontynuuj" at bounding box center [864, 697] width 62 height 16
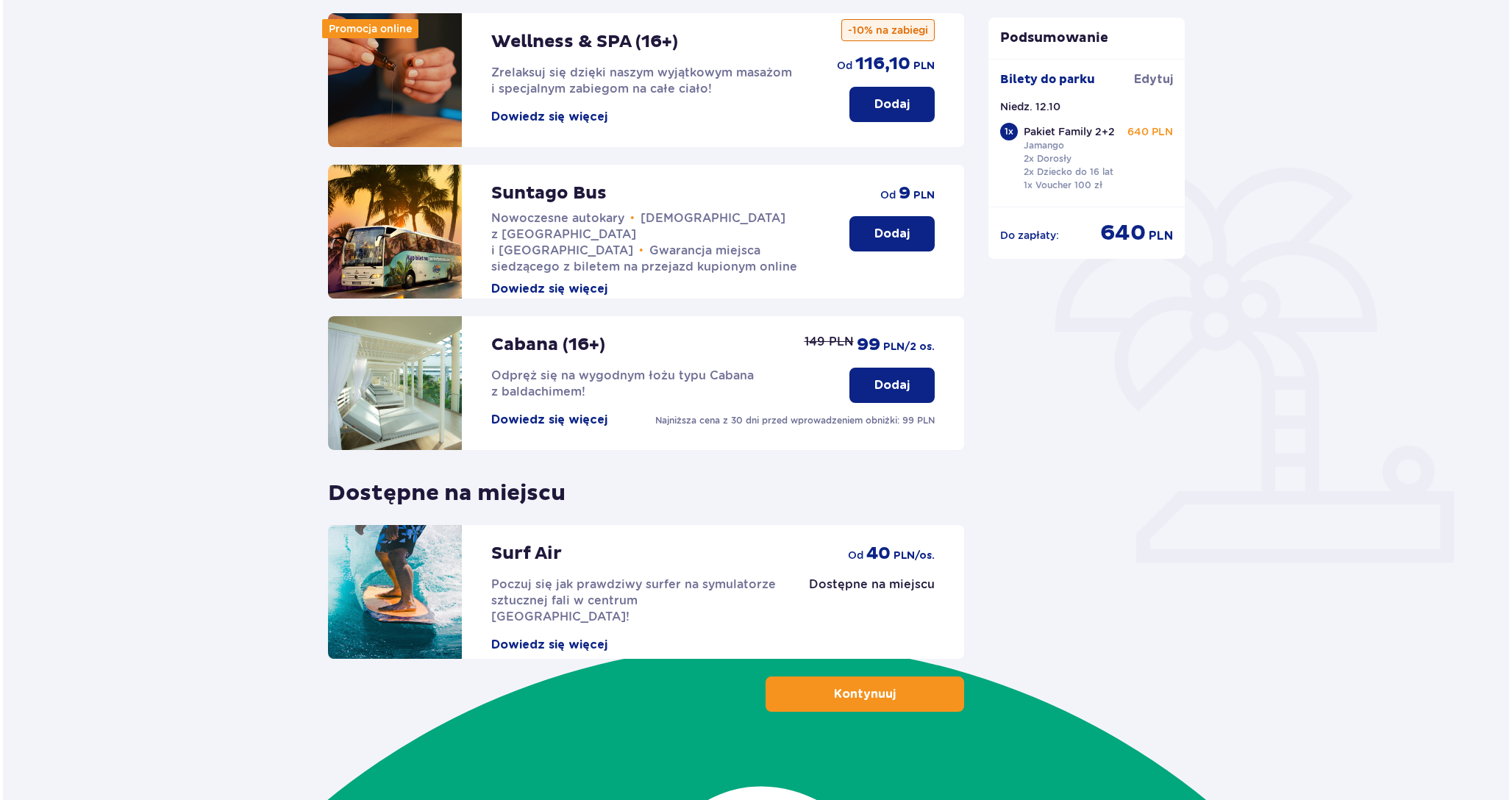
scroll to position [194, 0]
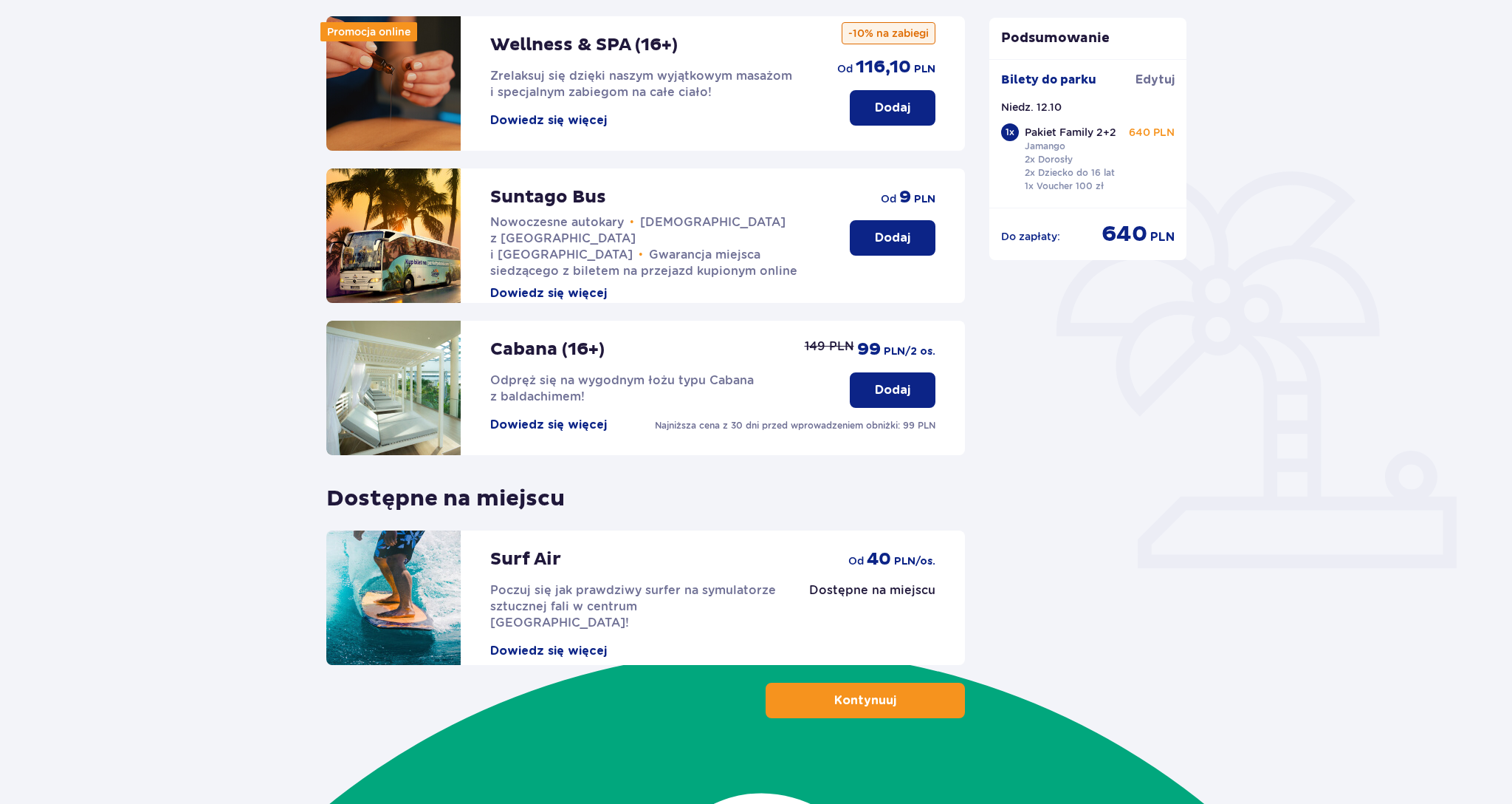
click at [565, 117] on button "Dowiedz się więcej" at bounding box center [548, 120] width 116 height 16
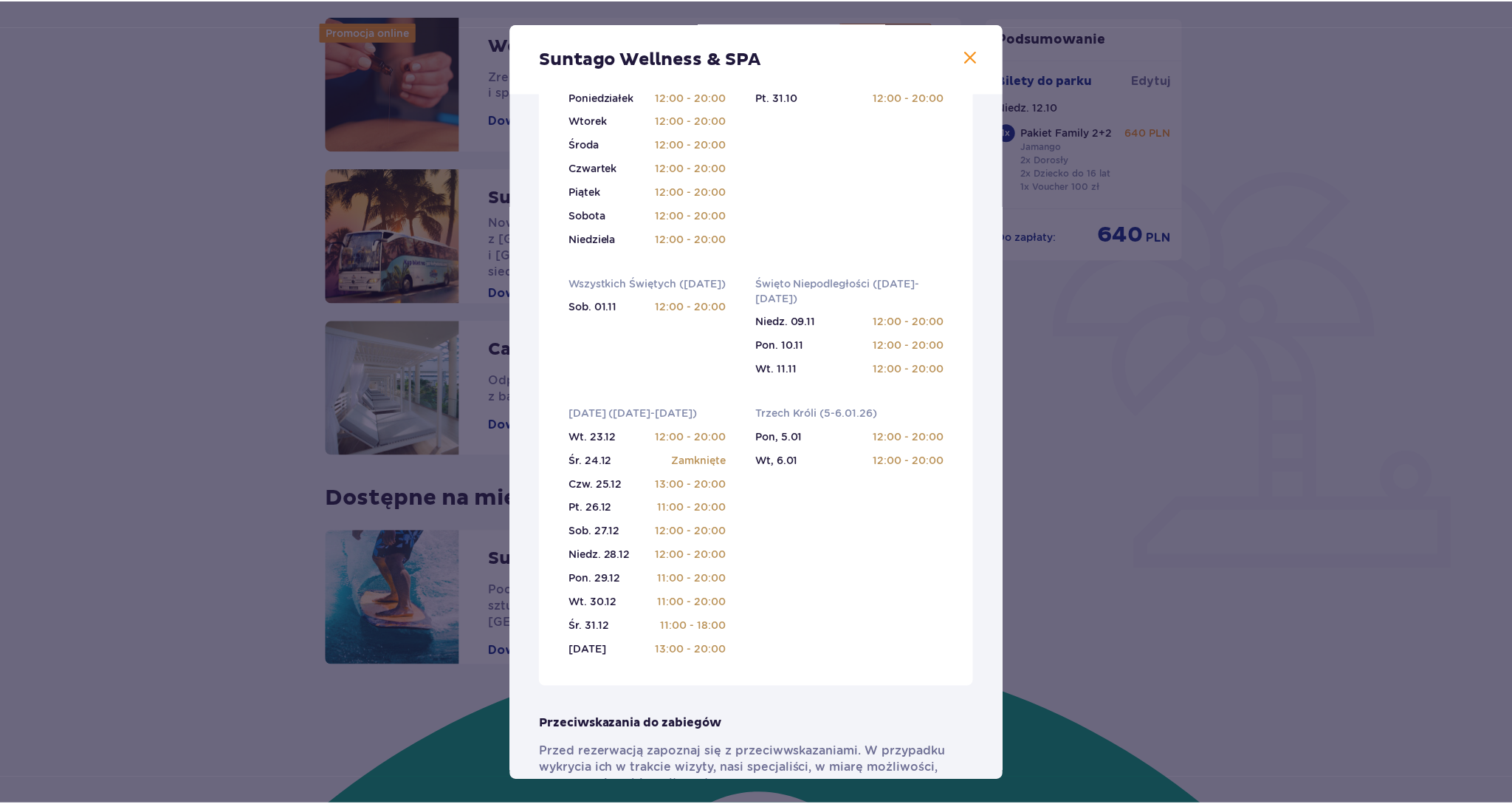
scroll to position [97, 0]
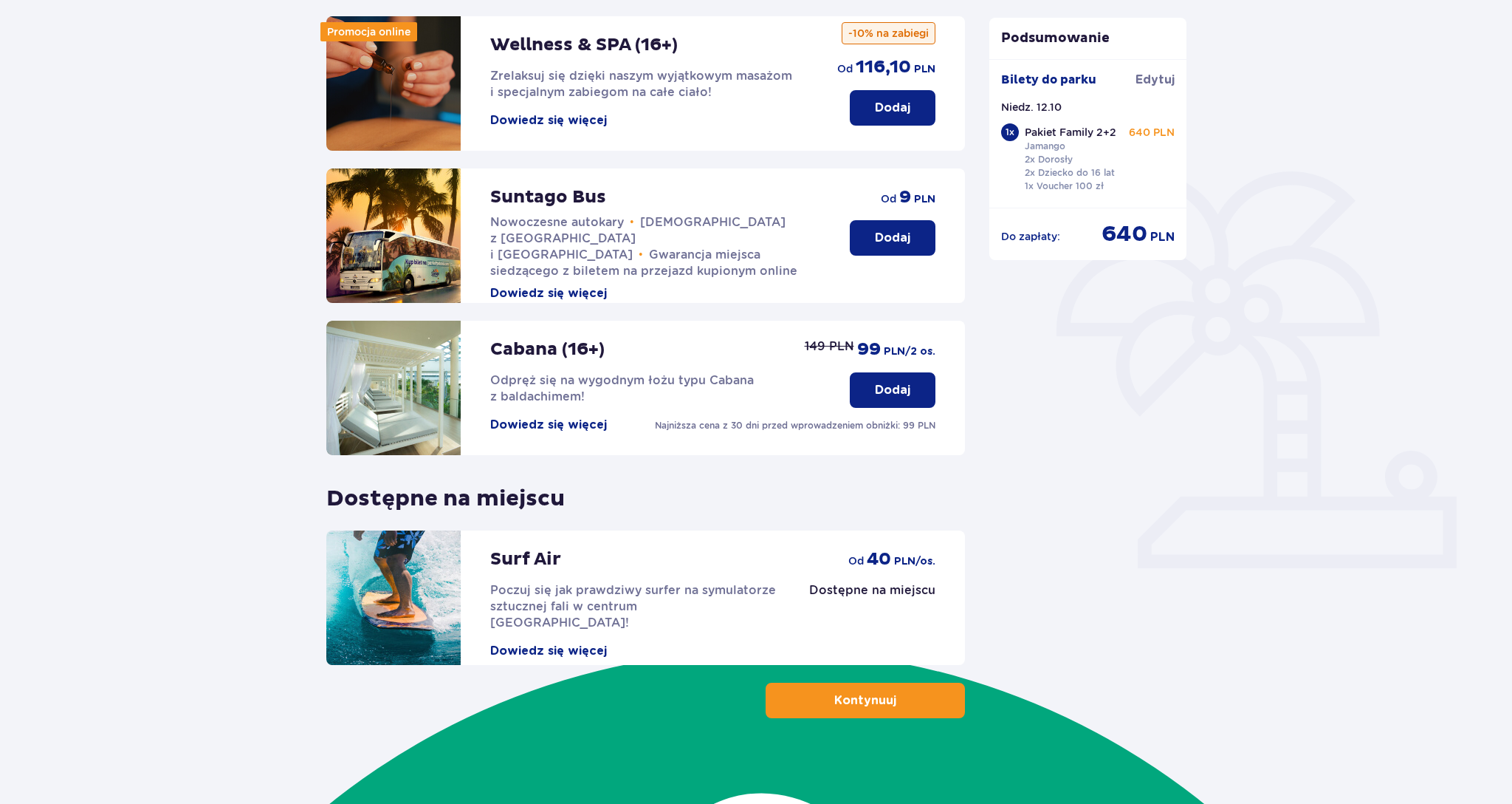
scroll to position [164, 0]
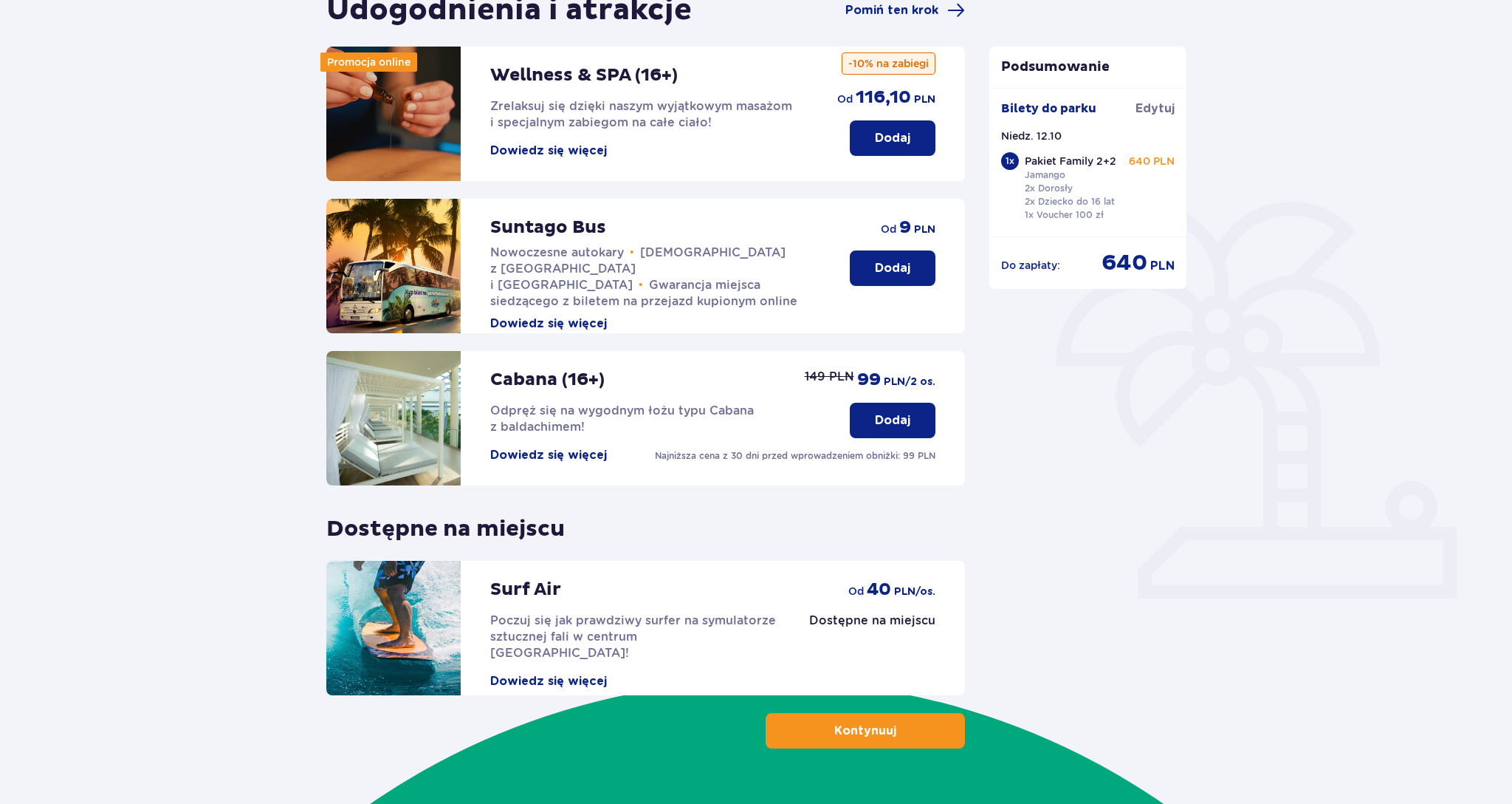
click at [882, 729] on p "Kontynuuj" at bounding box center [864, 730] width 62 height 16
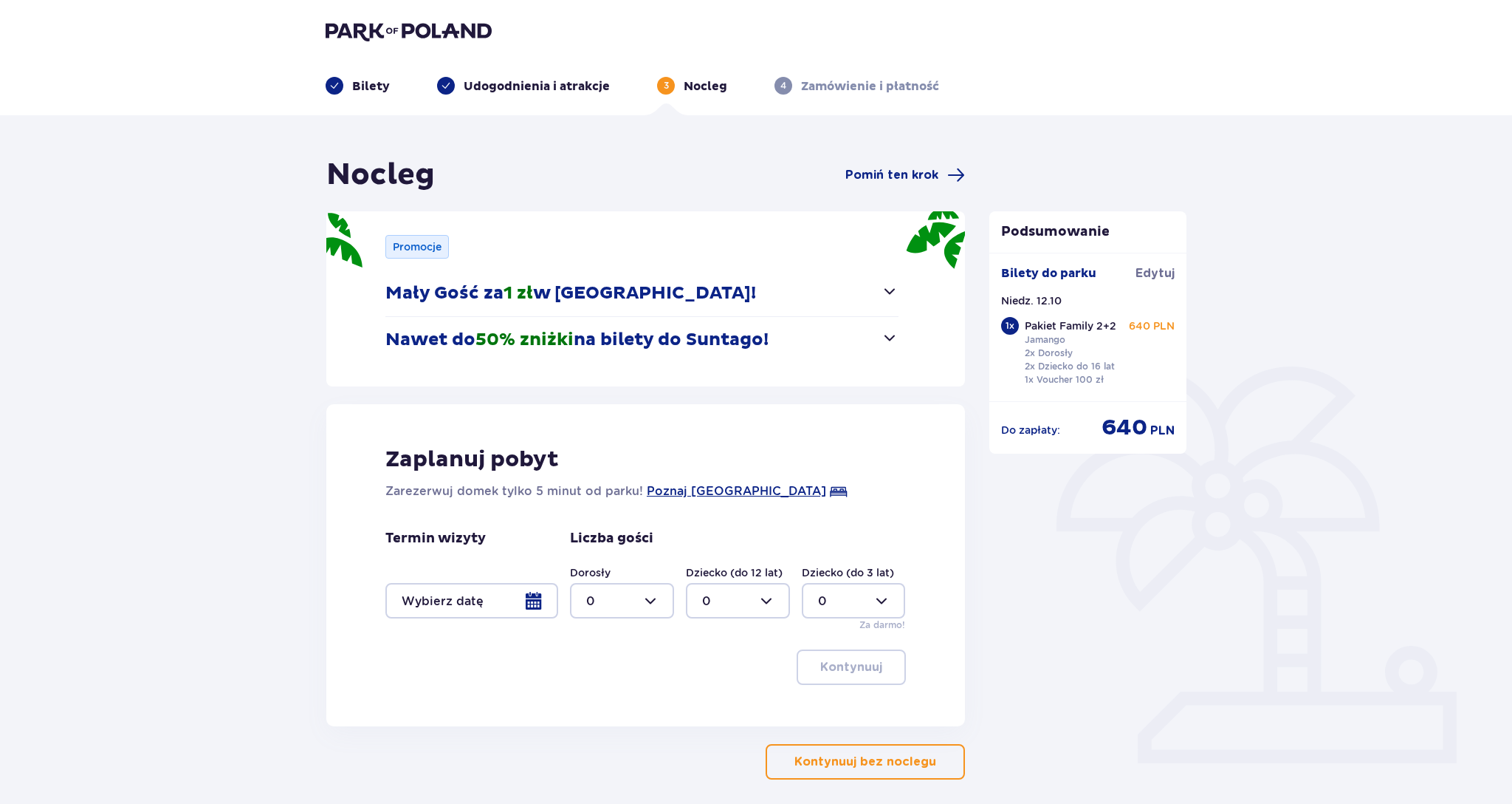
click at [466, 607] on div at bounding box center [471, 600] width 173 height 36
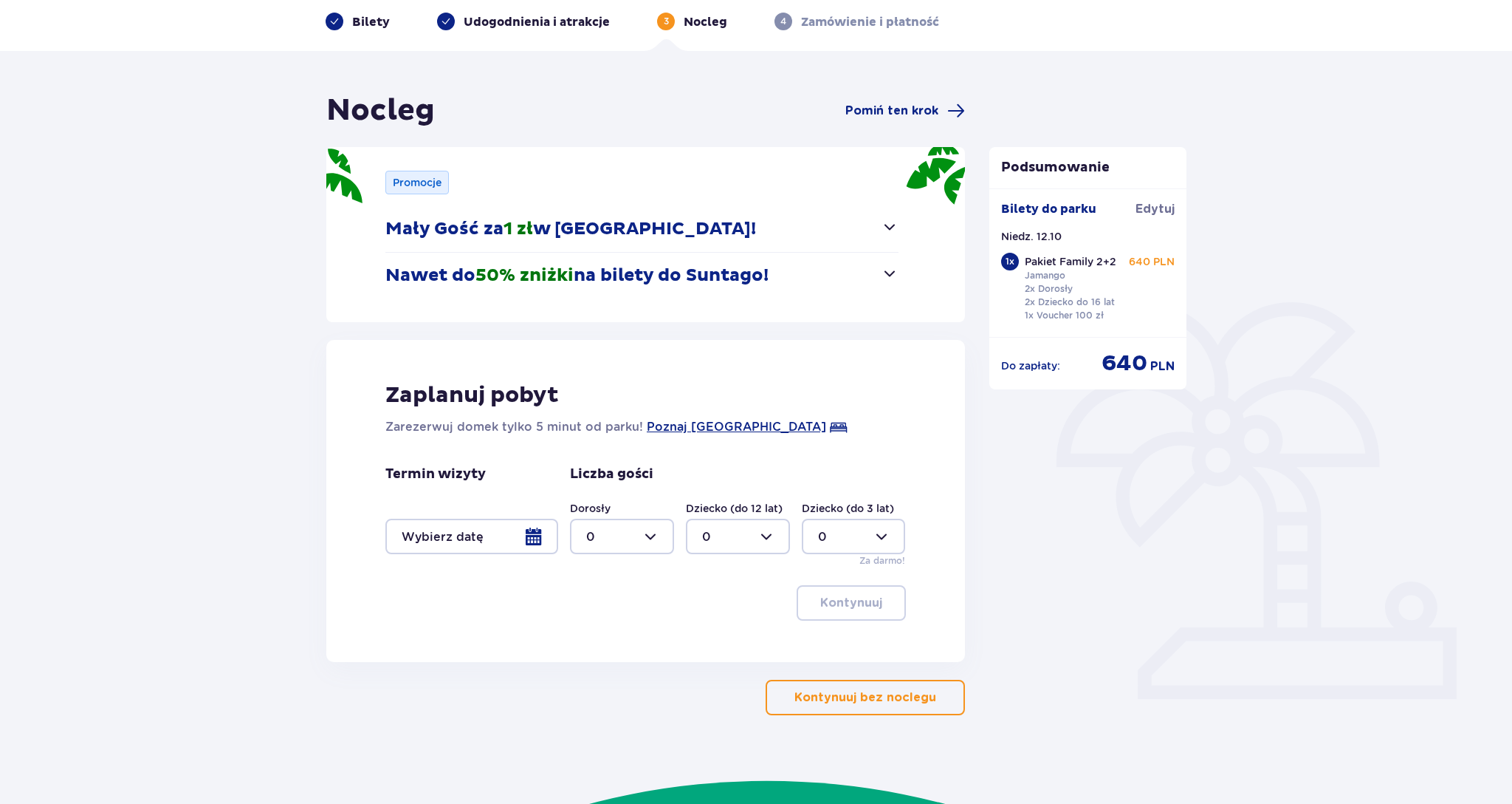
click at [880, 707] on button "Kontynuuj bez noclegu" at bounding box center [865, 697] width 199 height 36
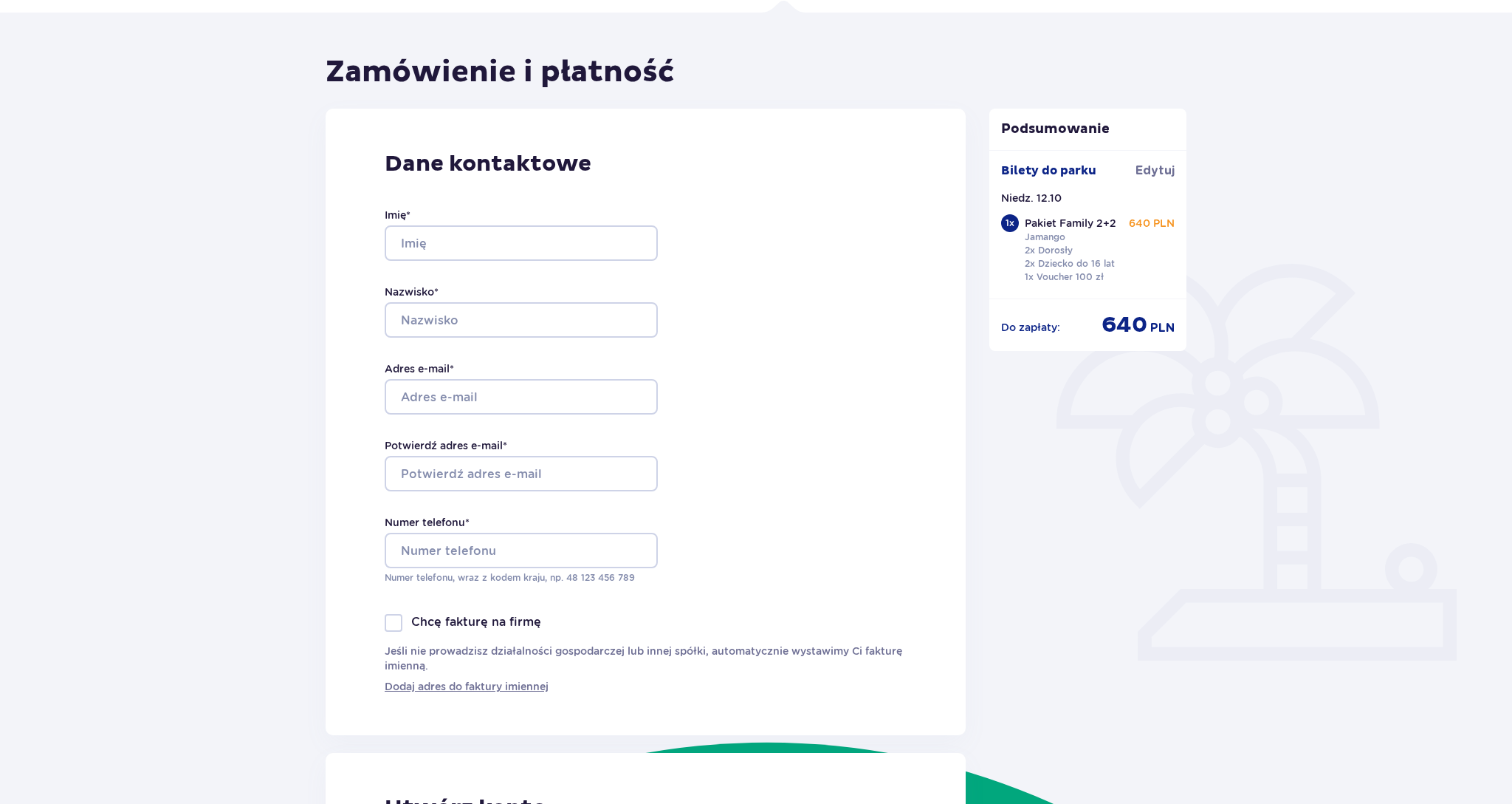
scroll to position [103, 0]
click at [514, 260] on div "Imię * Nazwisko * Adres e-mail * Potwierdź adres e-mail * Numer telefonu * Nume…" at bounding box center [520, 396] width 273 height 436
click at [515, 248] on input "Imię *" at bounding box center [520, 243] width 273 height 36
type input "Marcin"
type input "Górawski"
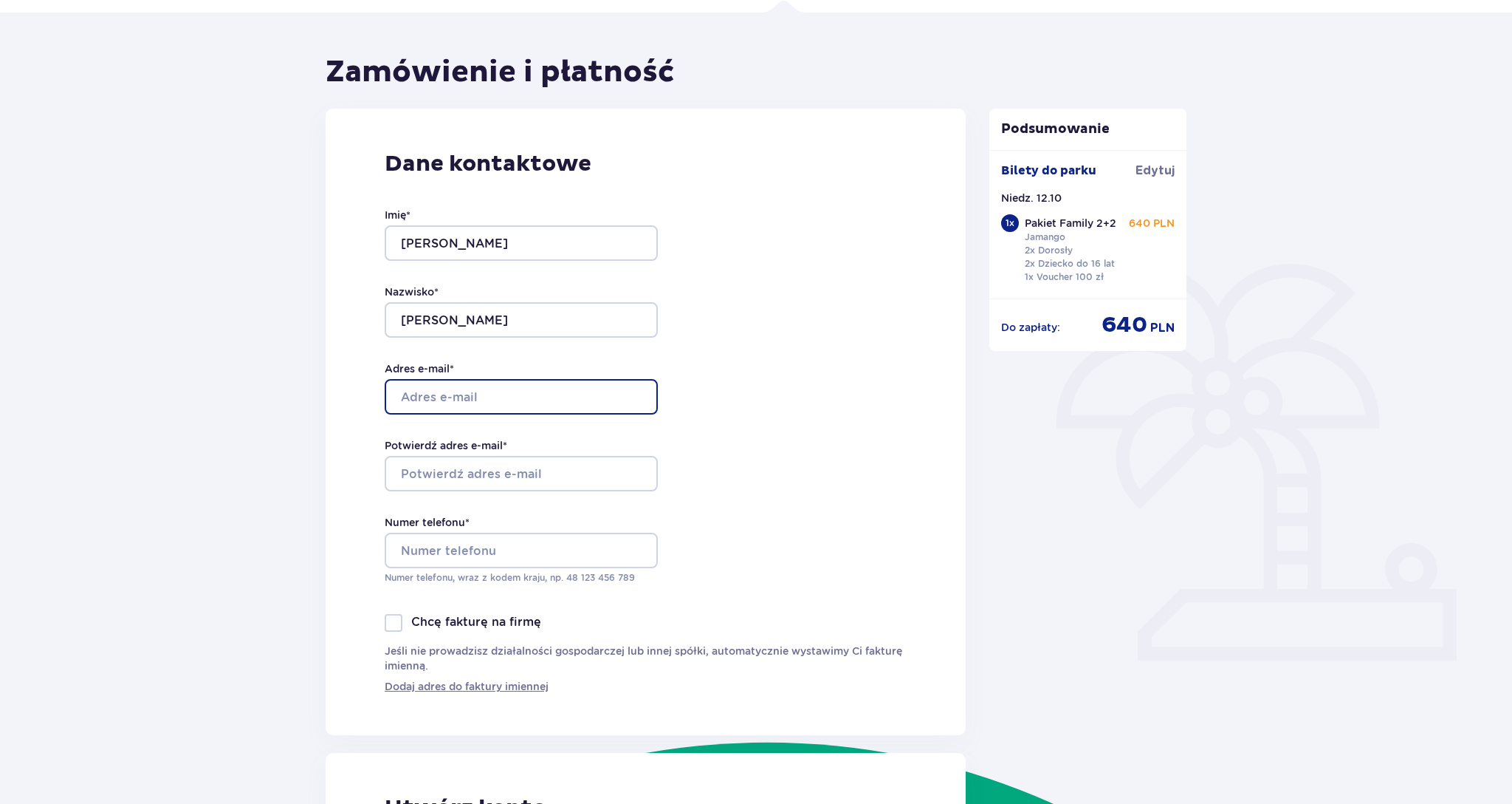
type input "[PERSON_NAME][EMAIL_ADDRESS][DOMAIN_NAME]"
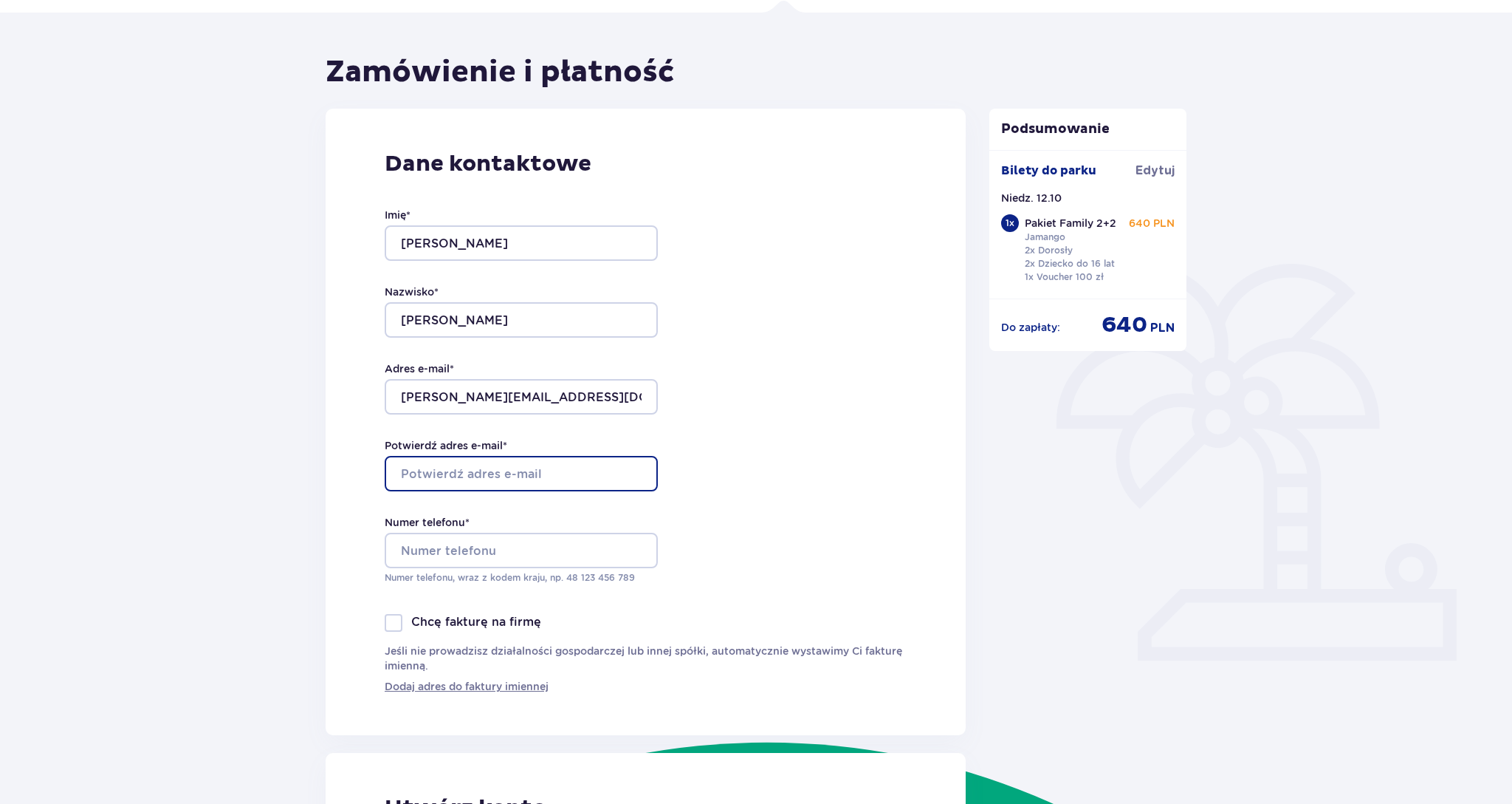
type input "[PERSON_NAME][EMAIL_ADDRESS][DOMAIN_NAME]"
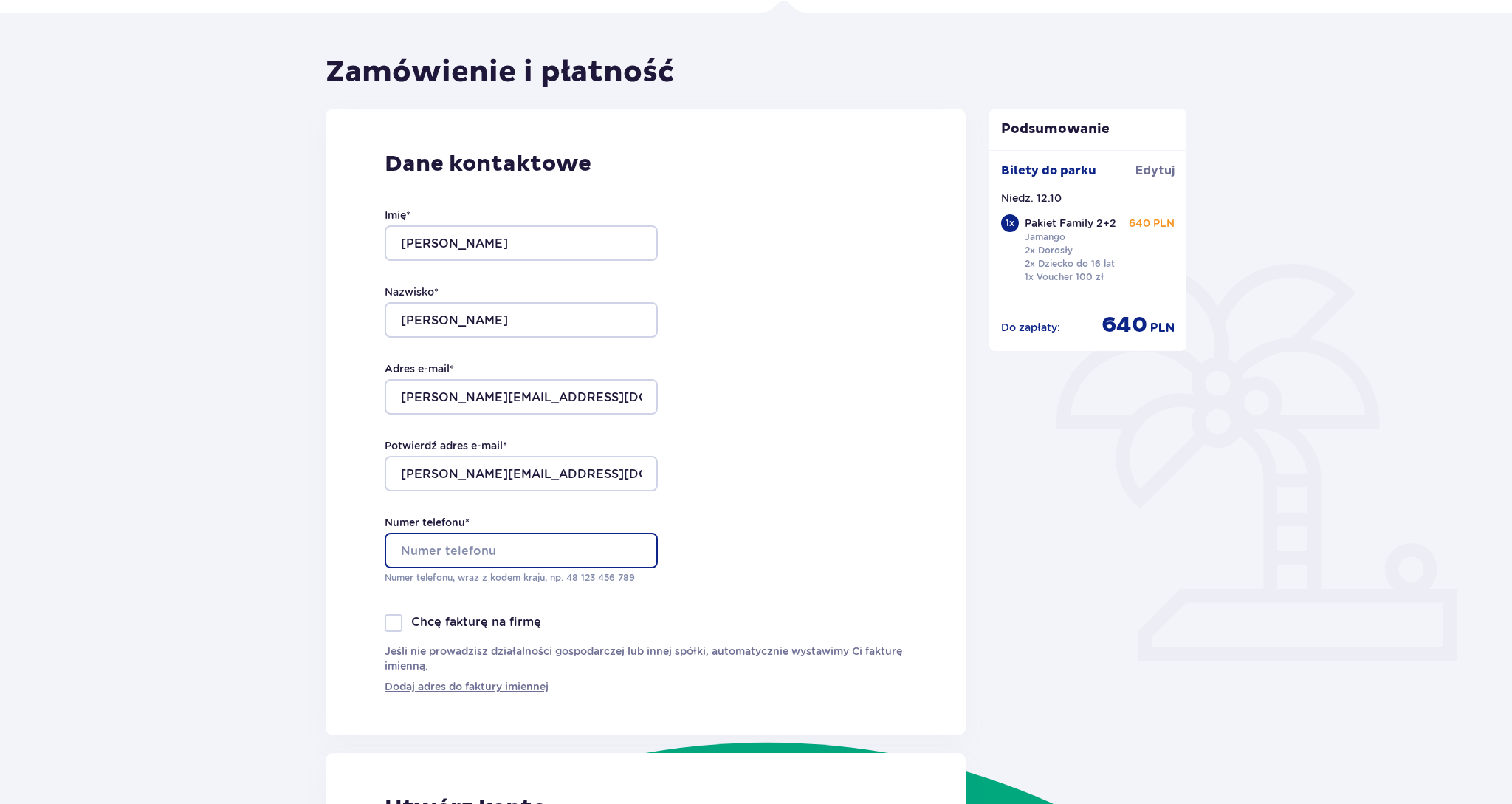
type input "+48664330193"
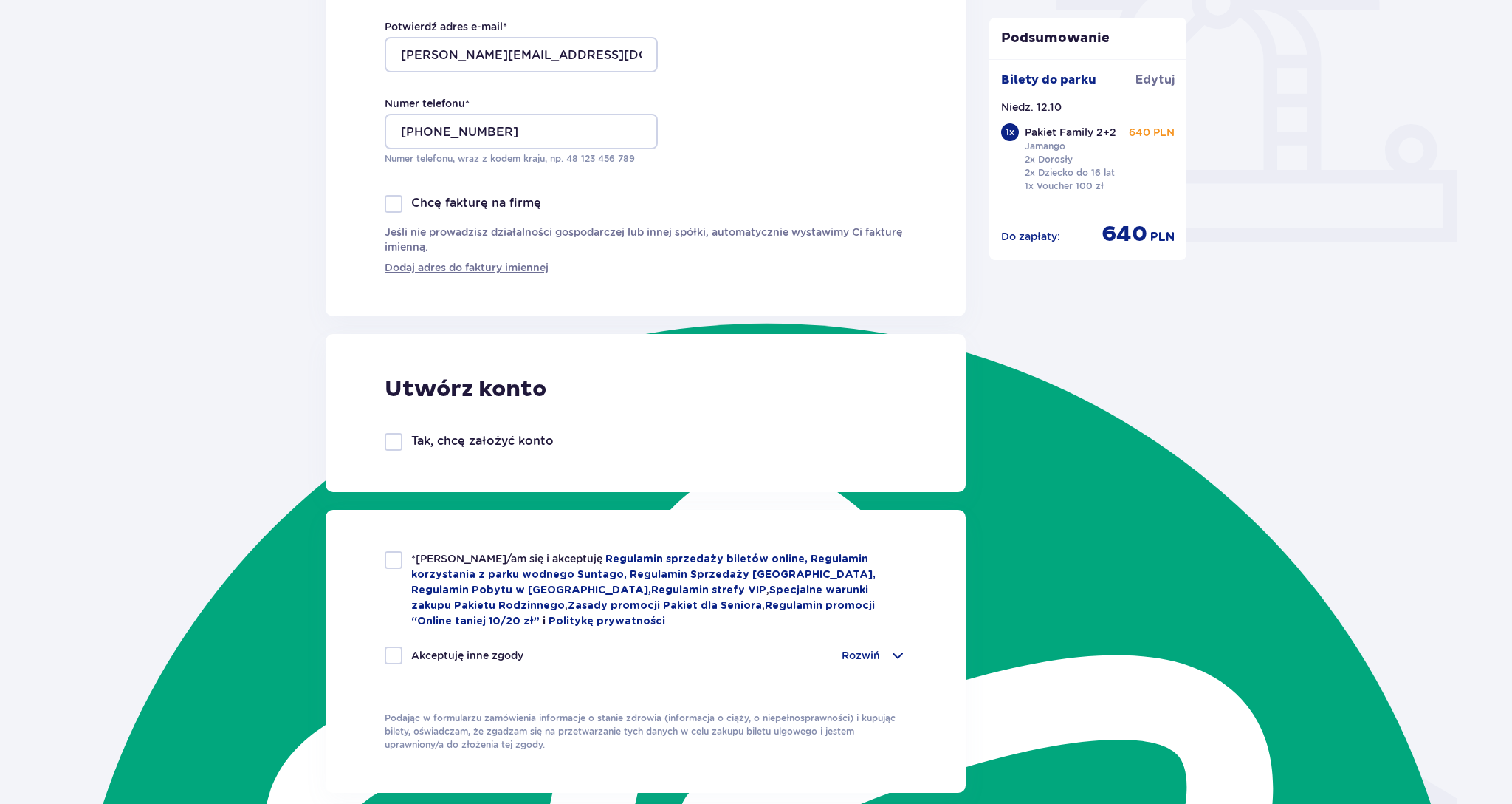
scroll to position [619, 0]
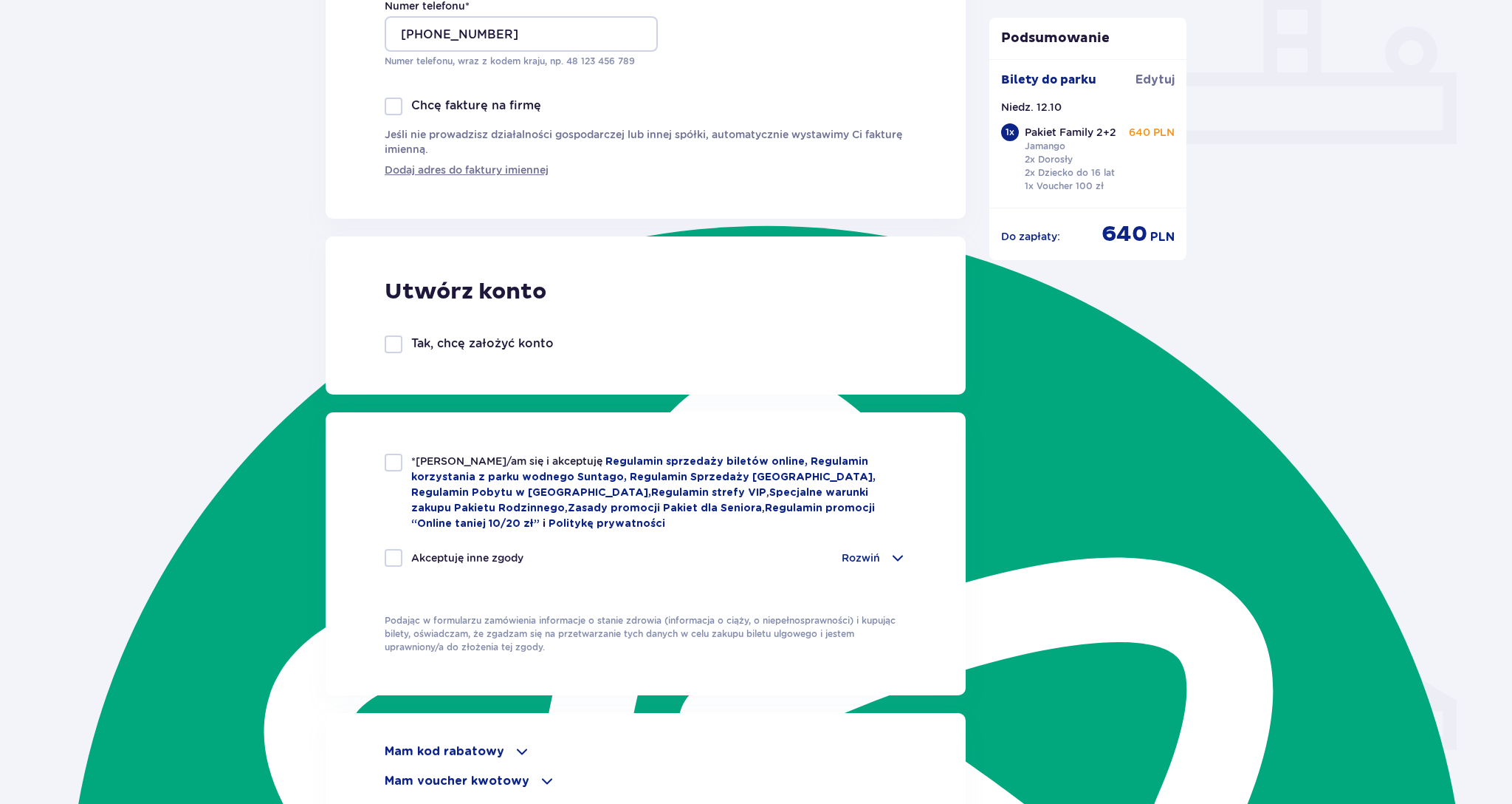
click at [392, 461] on div at bounding box center [393, 462] width 18 height 18
checkbox input "true"
click at [389, 557] on div at bounding box center [393, 557] width 18 height 18
checkbox input "true"
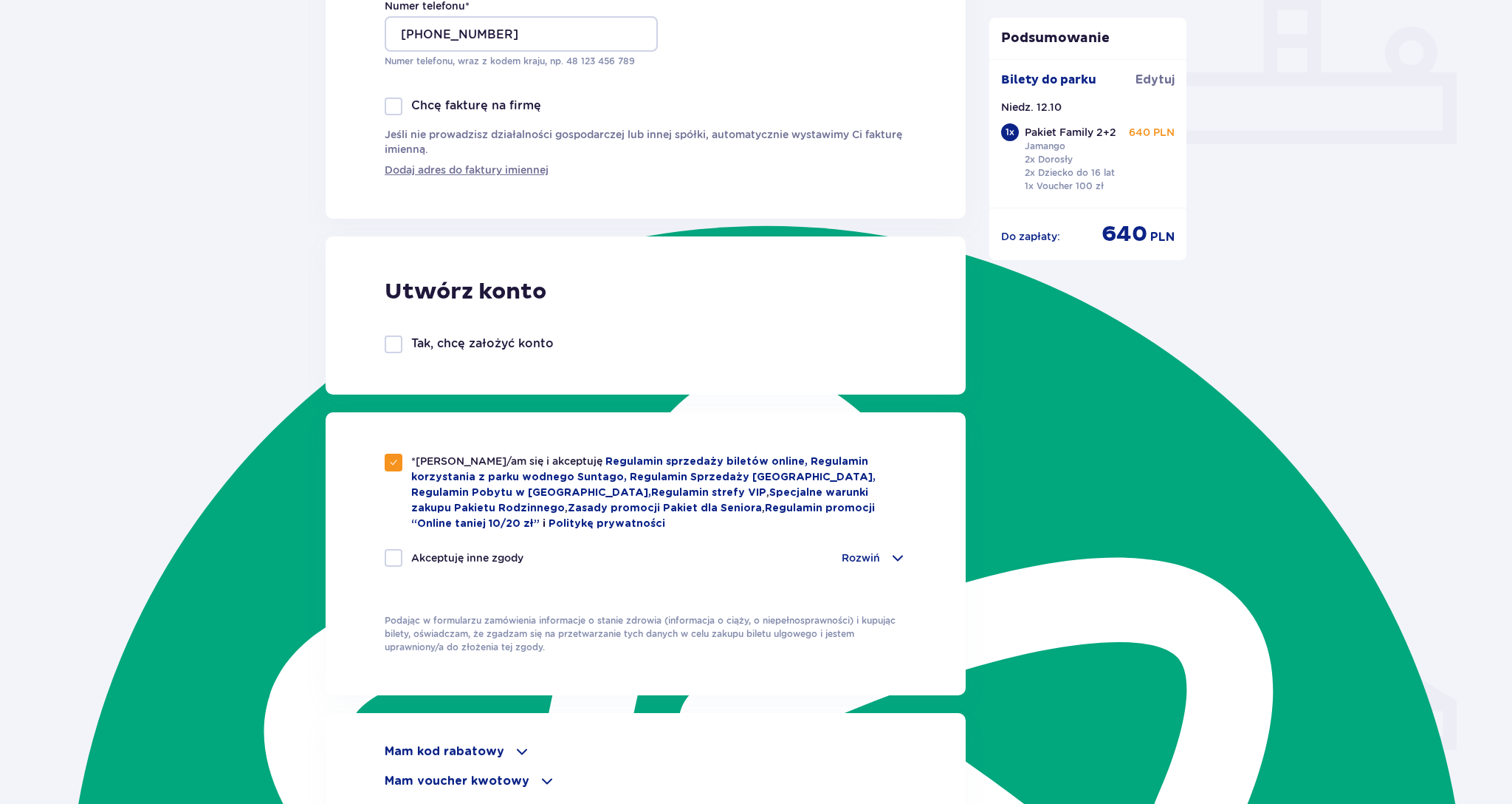
checkbox input "true"
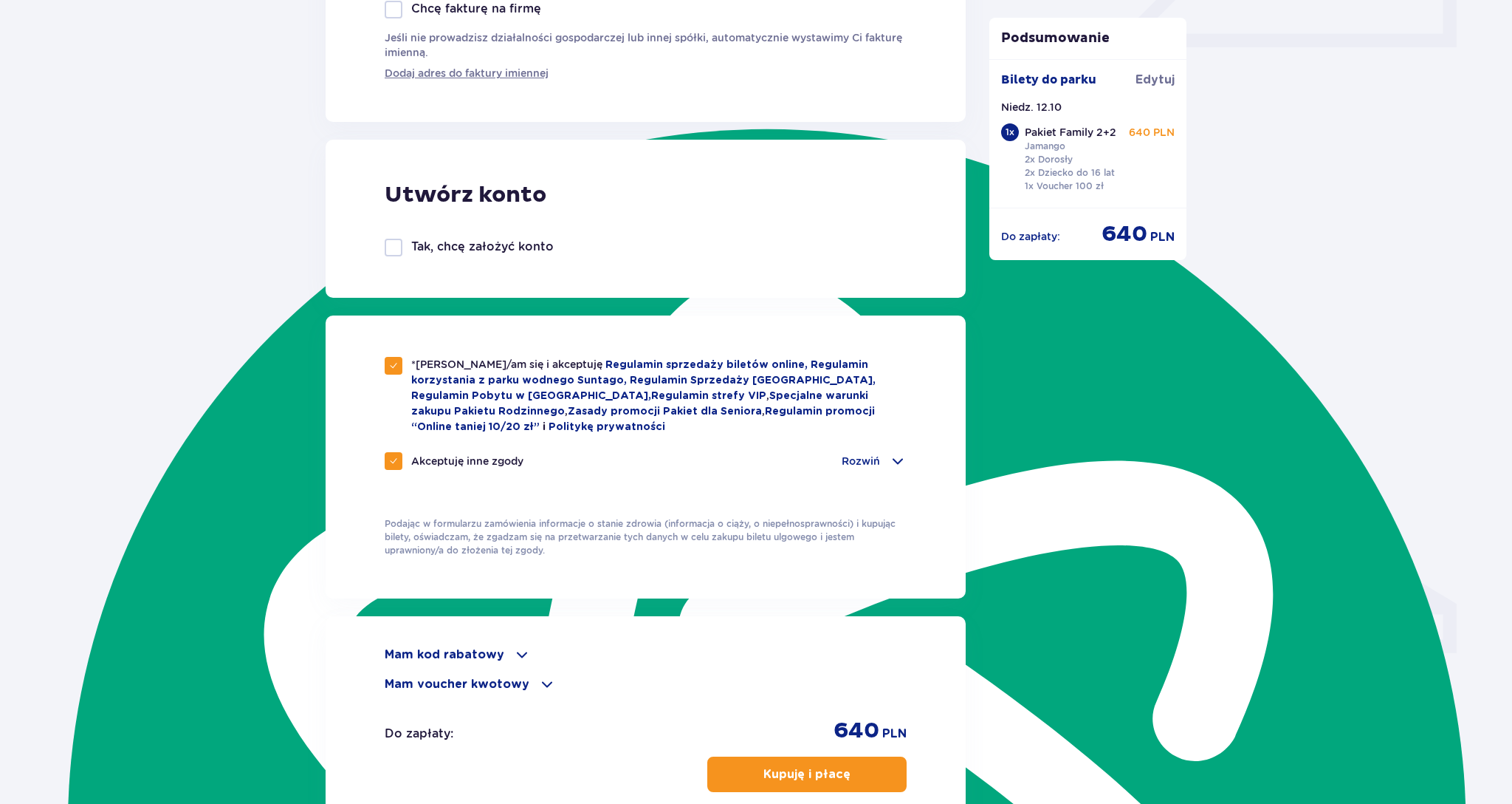
scroll to position [897, 0]
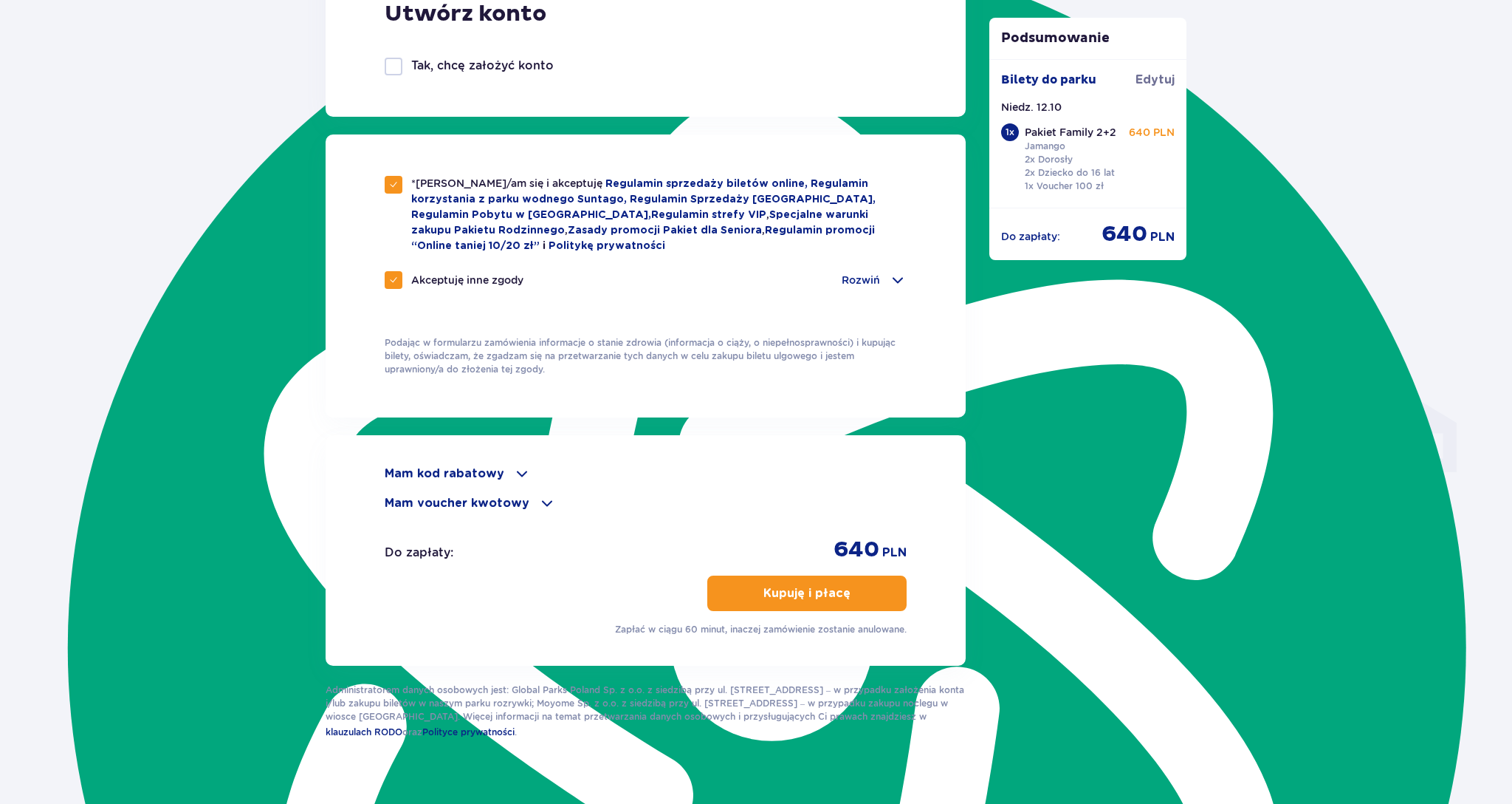
click at [778, 601] on button "Kupuję i płacę" at bounding box center [807, 593] width 199 height 36
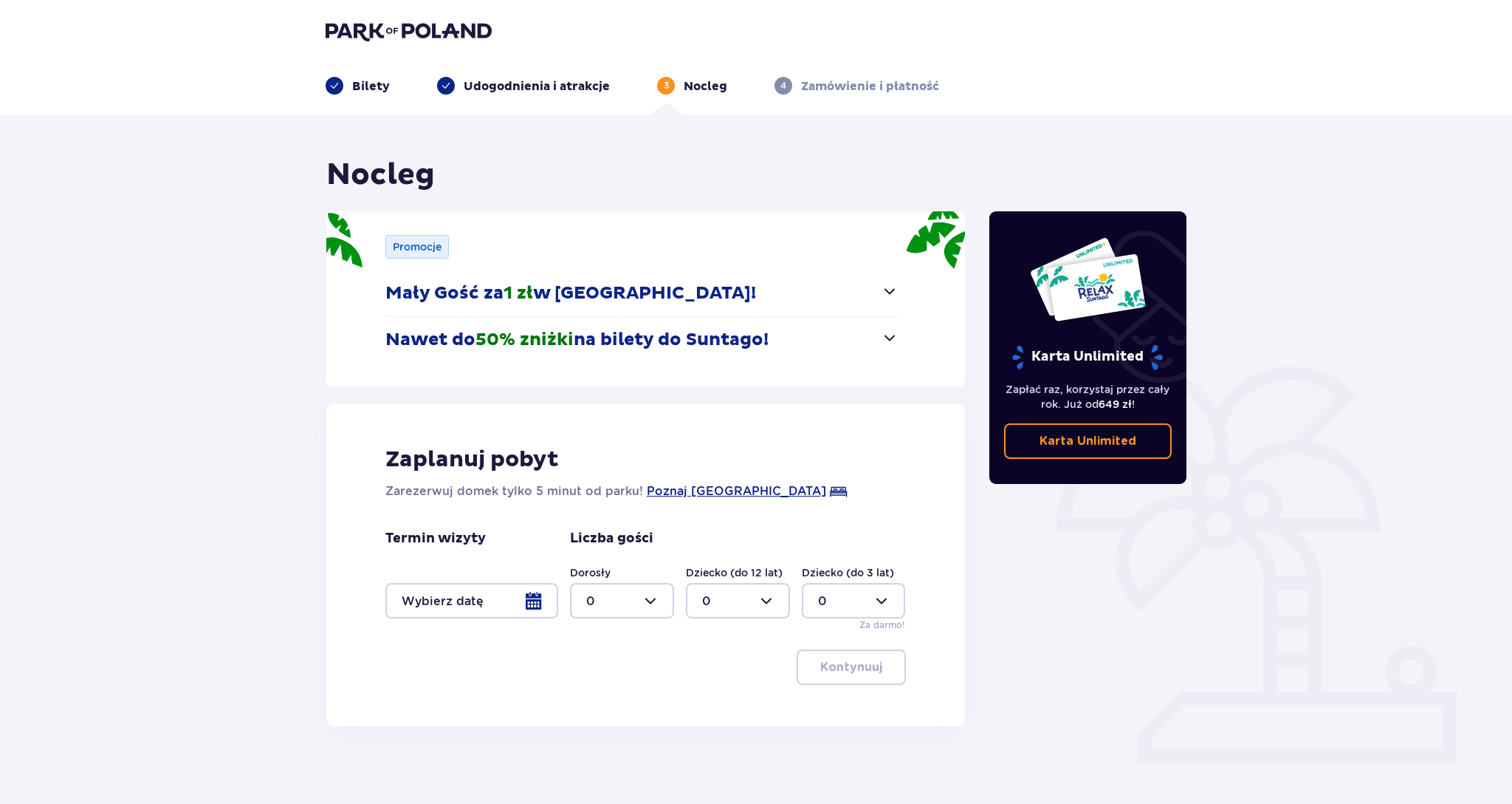
scroll to position [18605, 0]
click at [463, 25] on img at bounding box center [409, 30] width 166 height 21
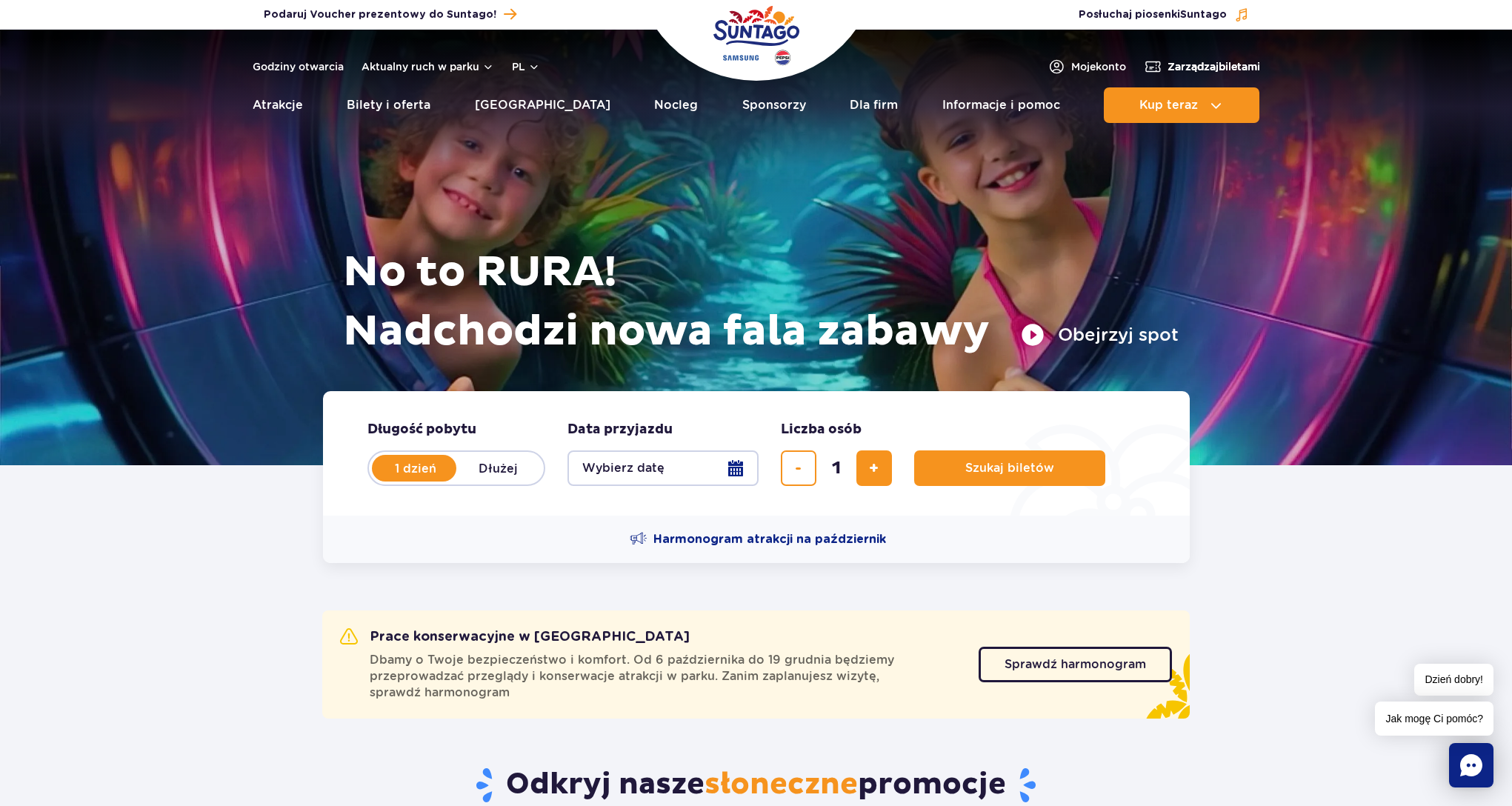
scroll to position [18575, 0]
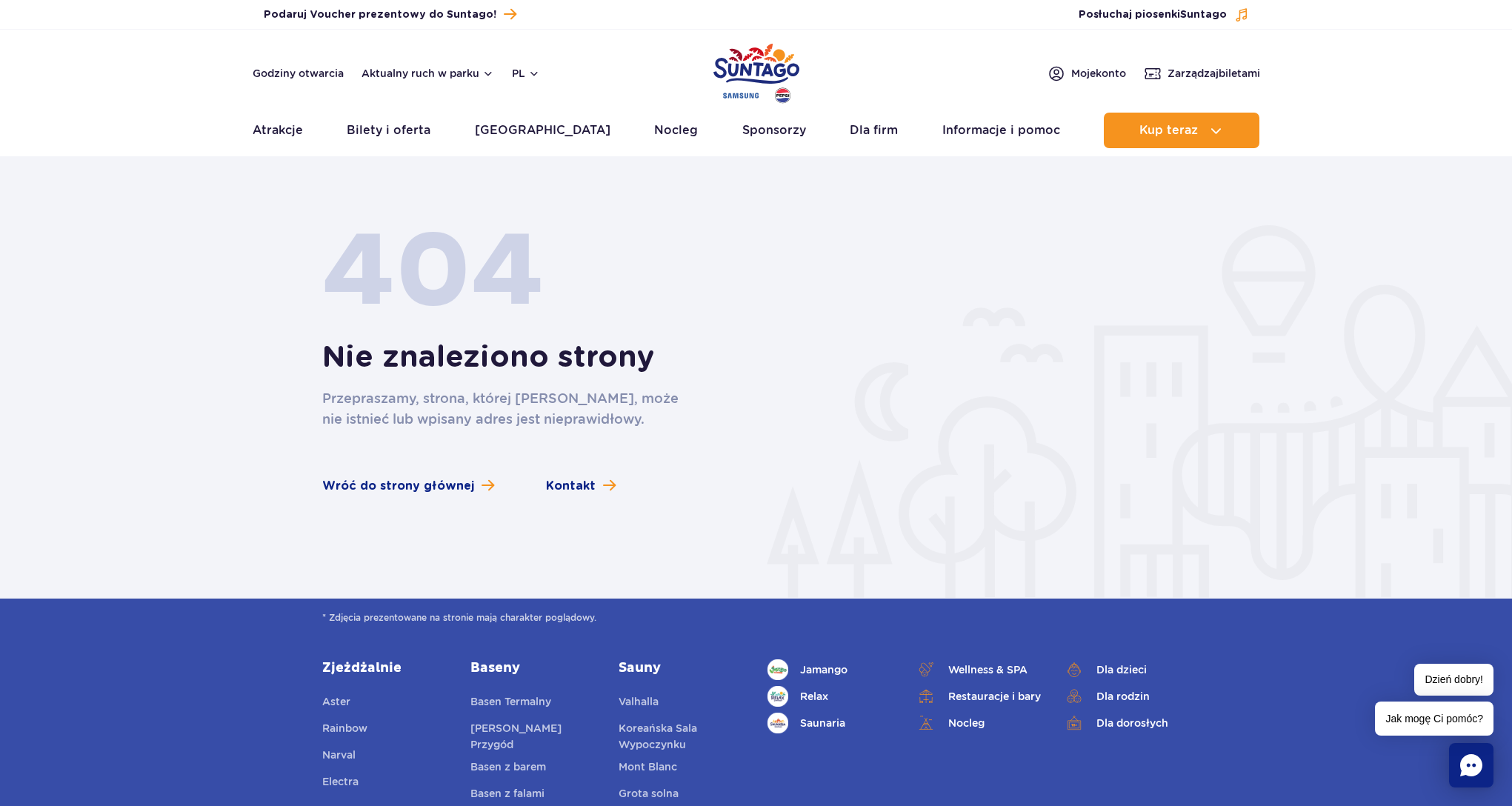
scroll to position [18575, 0]
